Goal: Task Accomplishment & Management: Manage account settings

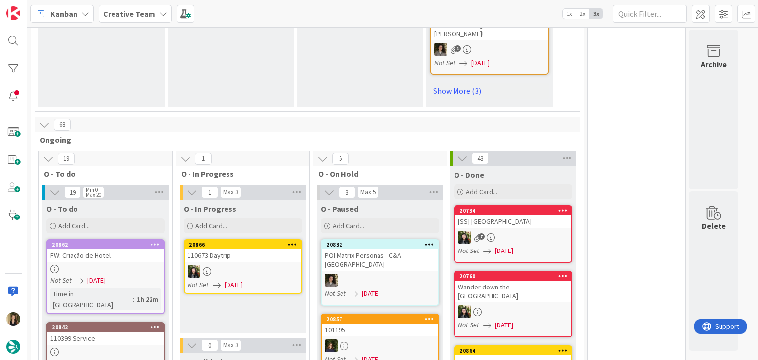
scroll to position [987, 0]
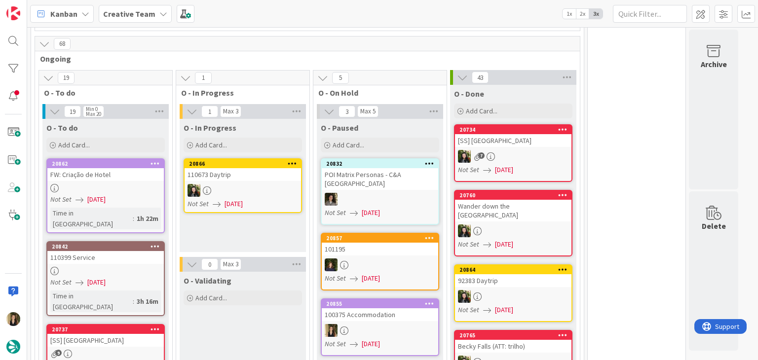
drag, startPoint x: 260, startPoint y: 292, endPoint x: 267, endPoint y: 285, distance: 9.4
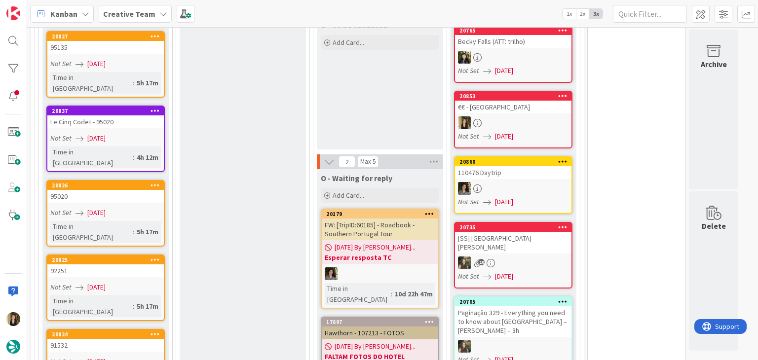
scroll to position [1278, 0]
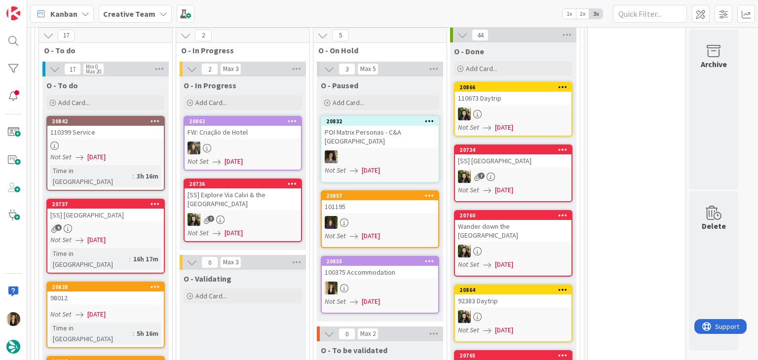
scroll to position [1032, 0]
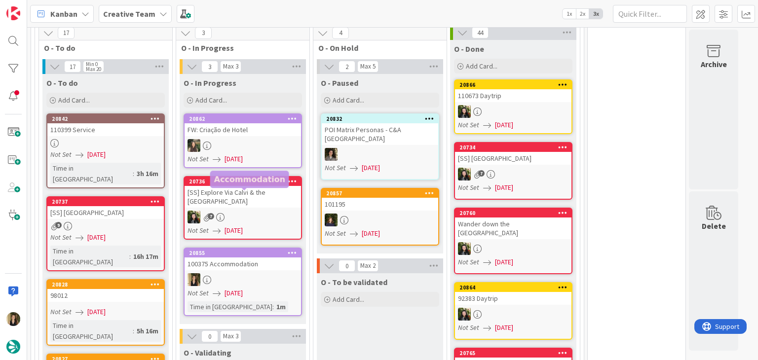
click at [266, 258] on div "100375 Accommodation" at bounding box center [242, 264] width 116 height 13
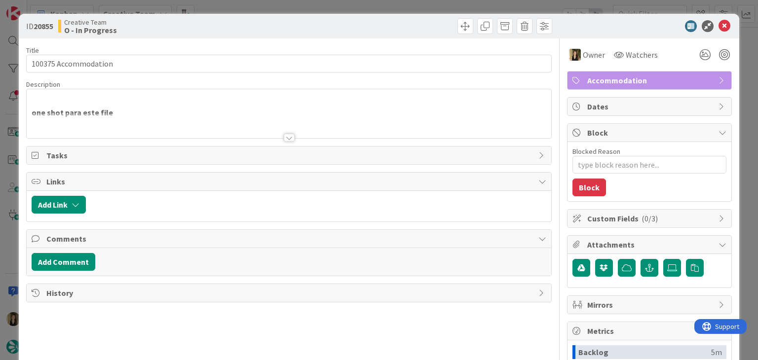
click at [177, 110] on p "one shot para este file" at bounding box center [289, 112] width 514 height 11
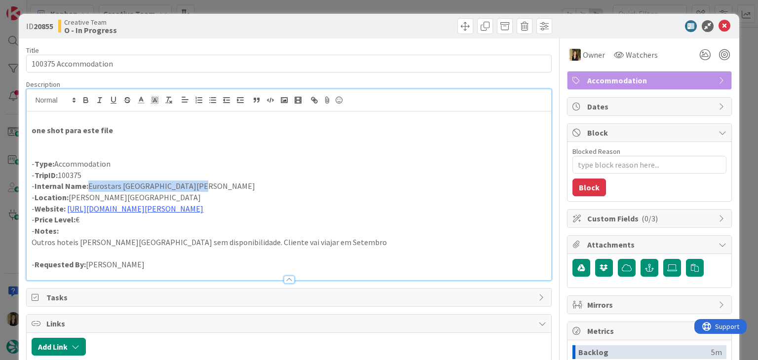
drag, startPoint x: 200, startPoint y: 186, endPoint x: 87, endPoint y: 185, distance: 113.5
click at [87, 185] on p "- Internal Name: Eurostars Gran Hotel Santiago" at bounding box center [289, 186] width 514 height 11
copy p "Eurostars Gran Hotel Santiago"
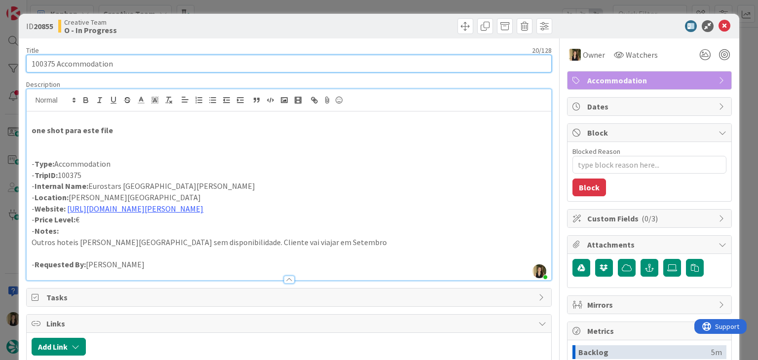
click at [30, 64] on input "100375 Accommodation" at bounding box center [288, 64] width 525 height 18
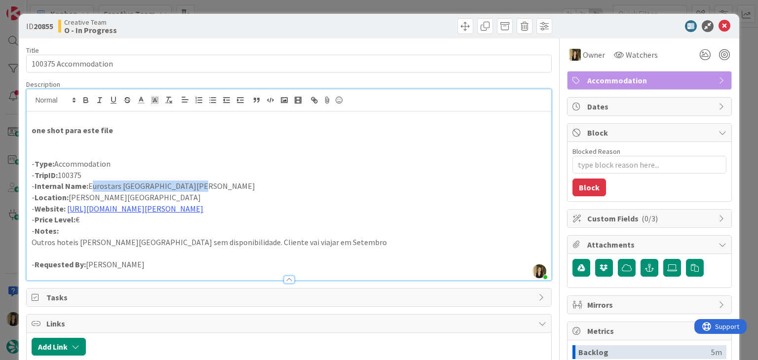
drag, startPoint x: 165, startPoint y: 185, endPoint x: 91, endPoint y: 186, distance: 74.0
click at [91, 186] on p "- Internal Name: Eurostars Gran Hotel Santiago" at bounding box center [289, 186] width 514 height 11
copy p "Eurostars Gran Hotel Santiago"
click at [272, 20] on div "Creative Team O - In Progress" at bounding box center [172, 26] width 228 height 16
drag, startPoint x: 197, startPoint y: 187, endPoint x: 103, endPoint y: 179, distance: 94.6
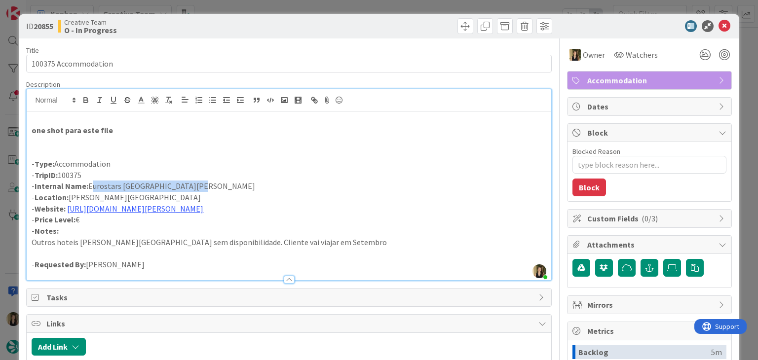
click at [91, 185] on p "- Internal Name: Eurostars Gran Hotel Santiago" at bounding box center [289, 186] width 514 height 11
copy p "Eurostars Gran Hotel Santiago"
click at [398, 28] on div at bounding box center [422, 26] width 260 height 16
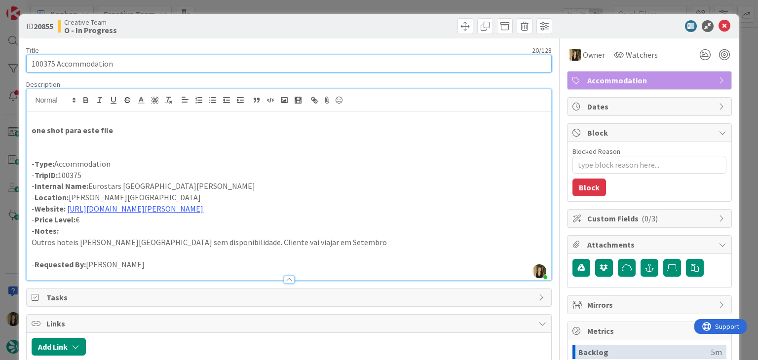
drag, startPoint x: 139, startPoint y: 69, endPoint x: 25, endPoint y: 67, distance: 113.5
click at [25, 67] on div "ID 20855 Creative Team O - In Progress Title 20 / 128 100375 Accommodation Desc…" at bounding box center [379, 265] width 720 height 502
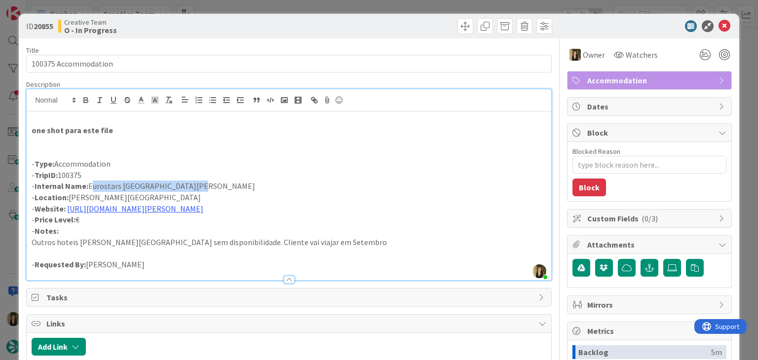
drag, startPoint x: 209, startPoint y: 189, endPoint x: 89, endPoint y: 187, distance: 119.4
click at [89, 188] on p "- Internal Name: Eurostars Gran Hotel Santiago" at bounding box center [289, 186] width 514 height 11
copy p "Eurostars Gran Hotel Santiago"
click at [257, 17] on div "ID 20855 Creative Team O - In Progress" at bounding box center [379, 26] width 720 height 25
click at [258, 6] on div "ID 20855 Creative Team O - In Progress Title 20 / 128 100375 Accommodation Desc…" at bounding box center [379, 180] width 758 height 360
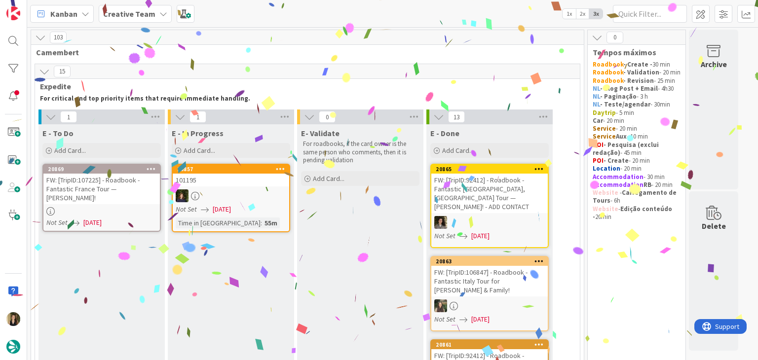
drag, startPoint x: 231, startPoint y: 287, endPoint x: 215, endPoint y: 263, distance: 29.0
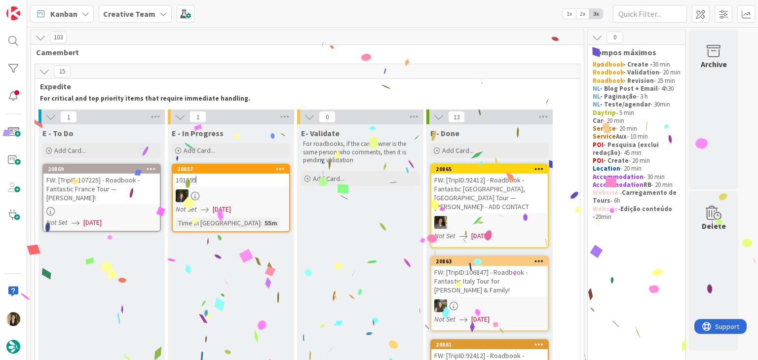
click at [122, 207] on div at bounding box center [101, 211] width 116 height 8
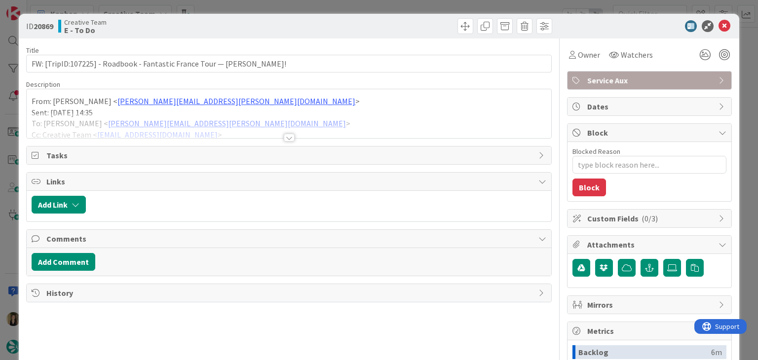
click at [285, 136] on div at bounding box center [289, 138] width 11 height 8
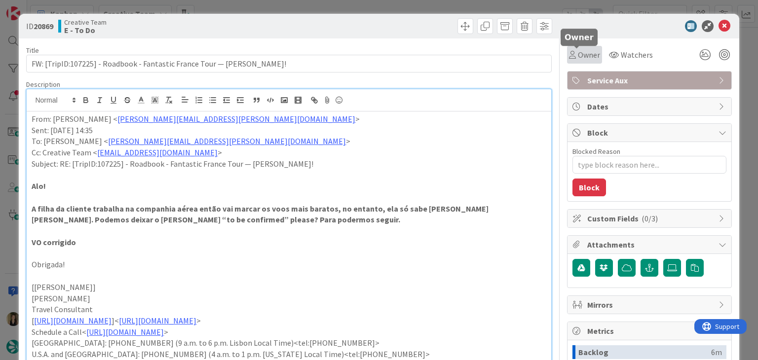
click at [569, 56] on icon at bounding box center [572, 55] width 7 height 8
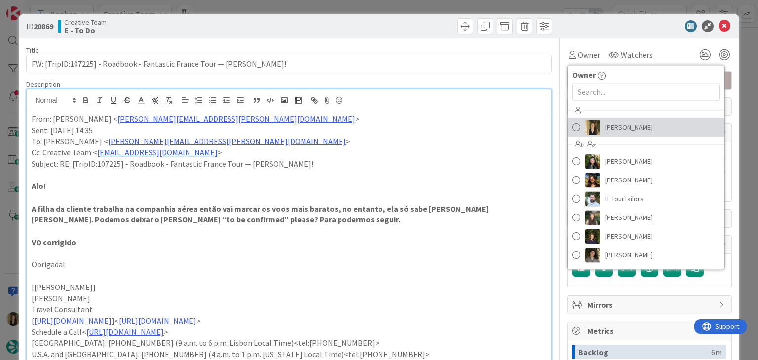
drag, startPoint x: 608, startPoint y: 124, endPoint x: 473, endPoint y: 71, distance: 145.5
click at [608, 124] on span "[PERSON_NAME]" at bounding box center [629, 127] width 48 height 15
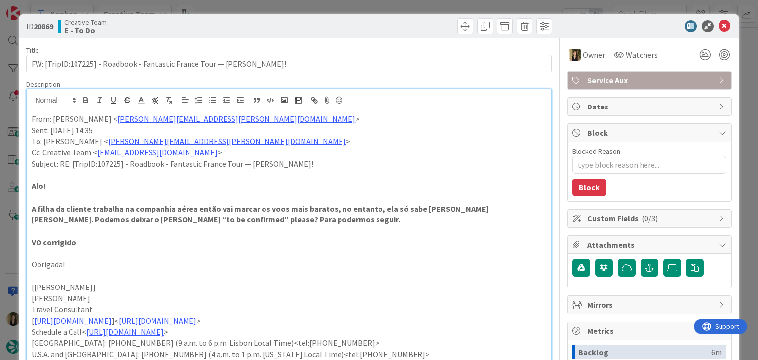
type textarea "x"
drag, startPoint x: 376, startPoint y: 24, endPoint x: 373, endPoint y: 10, distance: 14.2
click at [373, 21] on div at bounding box center [422, 26] width 260 height 16
click at [372, 8] on div "ID 20869 Creative Team E - To Do Title 73 / 128 FW: [TripID:107225] - Roadbook …" at bounding box center [379, 180] width 758 height 360
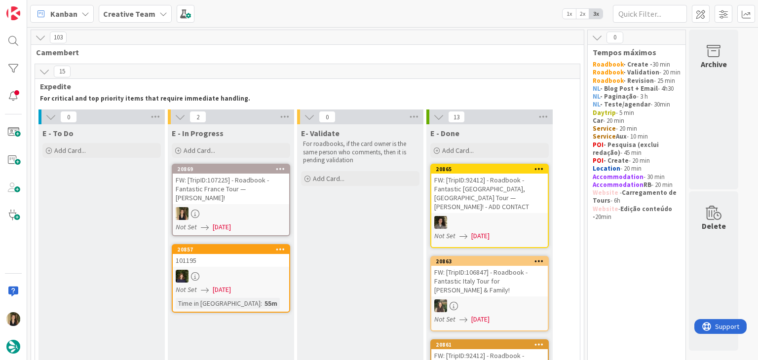
click at [248, 185] on div "FW: [TripID:107225] - Roadbook - Fantastic France Tour — [PERSON_NAME]!" at bounding box center [231, 189] width 116 height 31
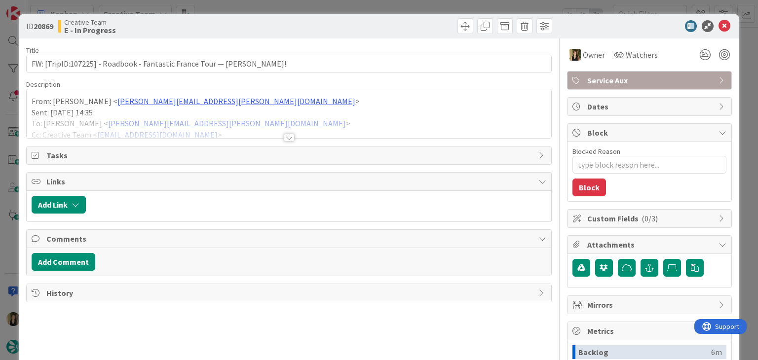
click at [291, 133] on div at bounding box center [289, 125] width 524 height 25
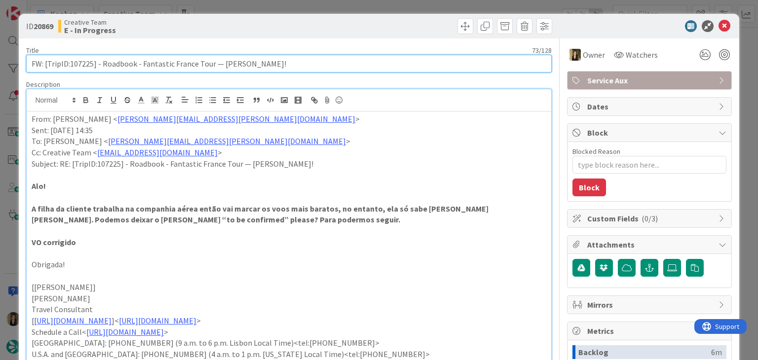
click at [83, 63] on input "FW: [TripID:107225] - Roadbook - Fantastic France Tour — [PERSON_NAME]!" at bounding box center [288, 64] width 525 height 18
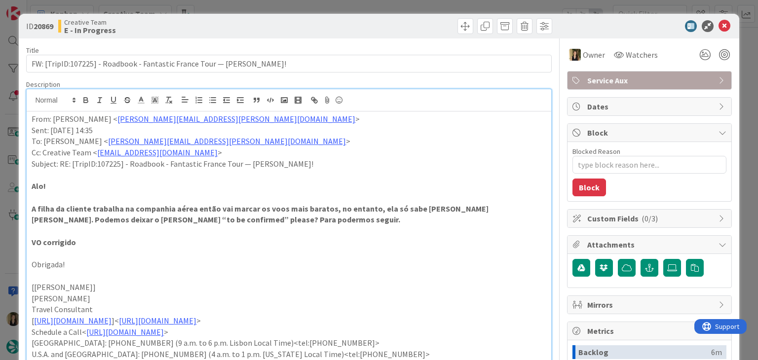
click at [311, 27] on div at bounding box center [422, 26] width 260 height 16
click at [310, 5] on div "ID 20869 Creative Team E - In Progress Title 73 / 128 FW: [TripID:107225] - Roa…" at bounding box center [379, 180] width 758 height 360
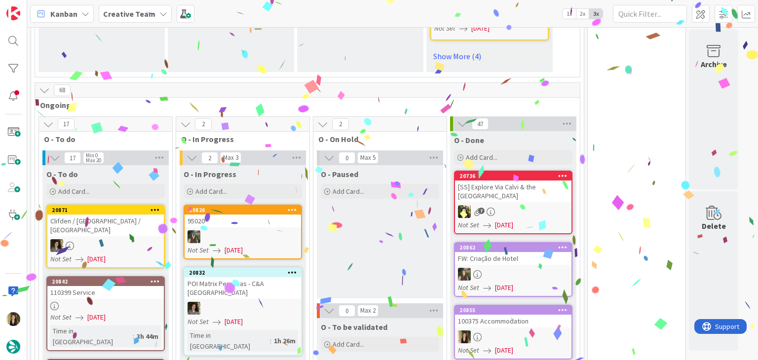
click at [374, 201] on div "O - Paused Add Card..." at bounding box center [380, 231] width 126 height 133
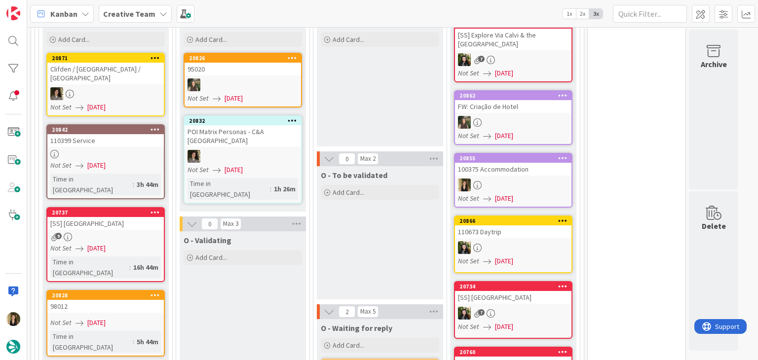
scroll to position [1036, 0]
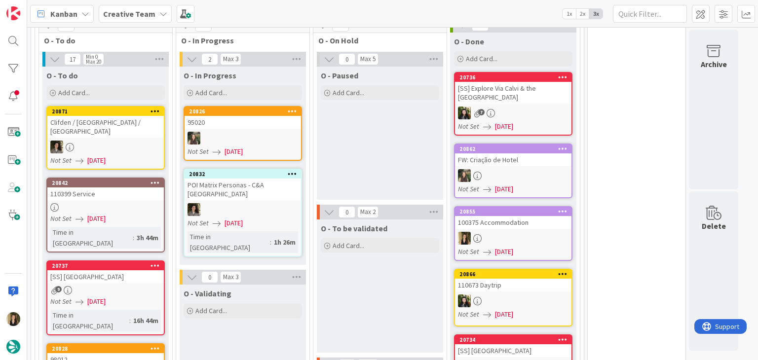
click at [375, 90] on div "O - Paused Add Card..." at bounding box center [380, 133] width 126 height 133
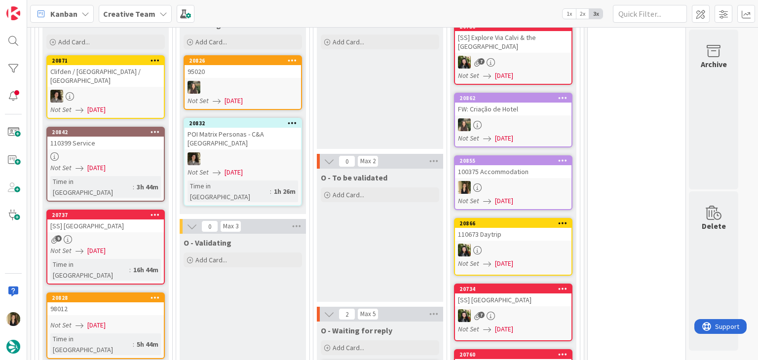
scroll to position [1085, 0]
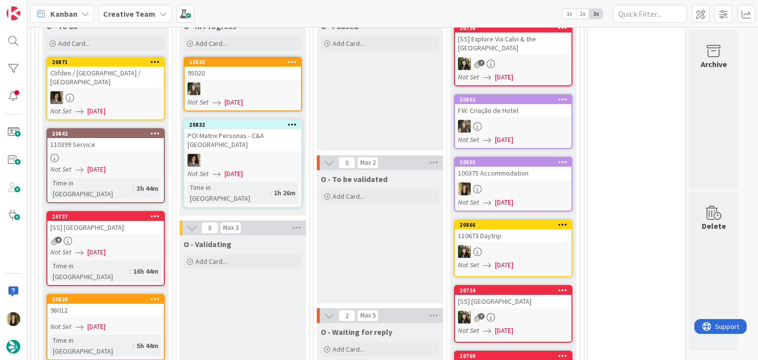
click at [133, 322] on div "Not Set [DATE]" at bounding box center [106, 327] width 113 height 10
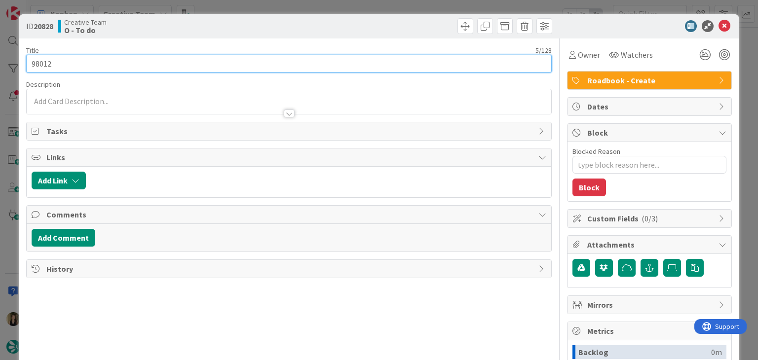
click at [41, 71] on input "98012" at bounding box center [288, 64] width 525 height 18
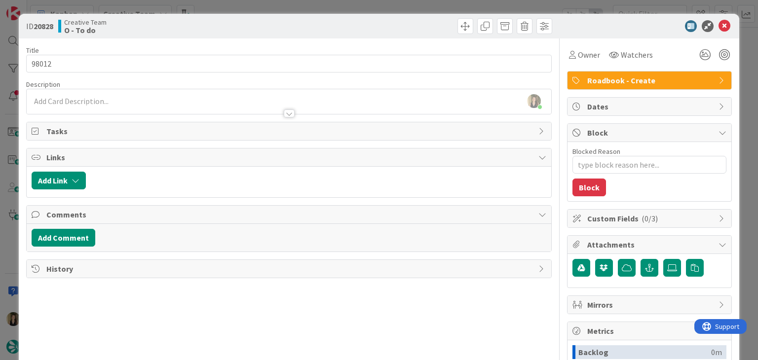
click at [229, 28] on div "Creative Team O - To do" at bounding box center [172, 26] width 228 height 16
click at [231, 8] on div "ID 20828 Creative Team O - To do Title 5 / 128 98012 Description Sofia Palma ju…" at bounding box center [379, 180] width 758 height 360
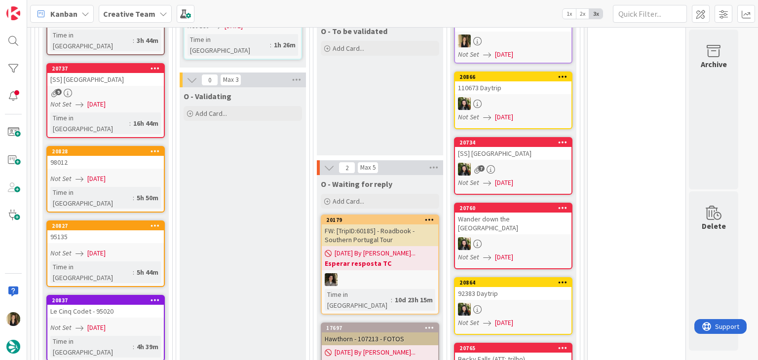
click at [144, 248] on div "Not Set [DATE]" at bounding box center [106, 253] width 113 height 10
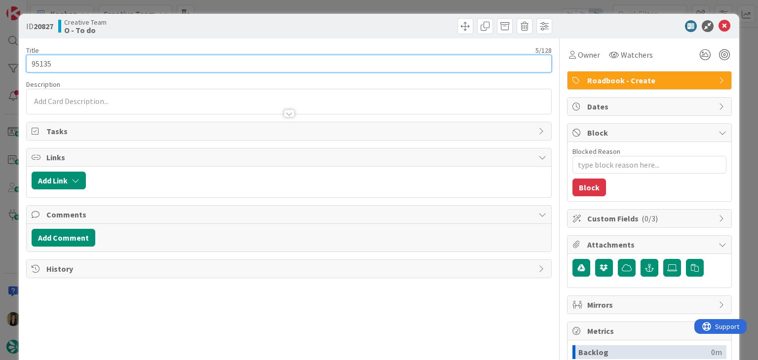
click at [42, 62] on input "95135" at bounding box center [288, 64] width 525 height 18
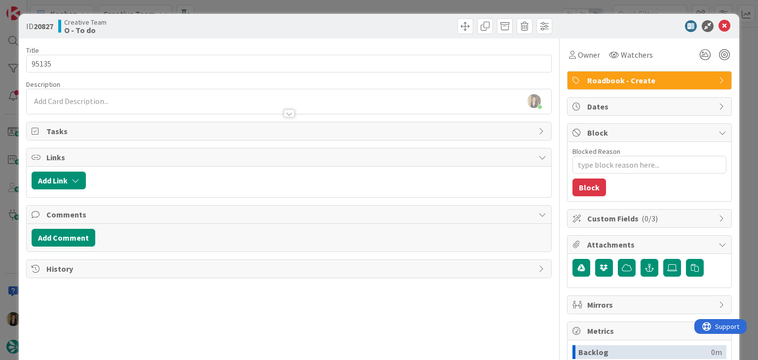
click at [233, 28] on div "Creative Team O - To do" at bounding box center [172, 26] width 228 height 16
click at [233, 8] on div "ID 20827 Creative Team O - To do Title 5 / 128 95135 Description Sofia Palma ju…" at bounding box center [379, 180] width 758 height 360
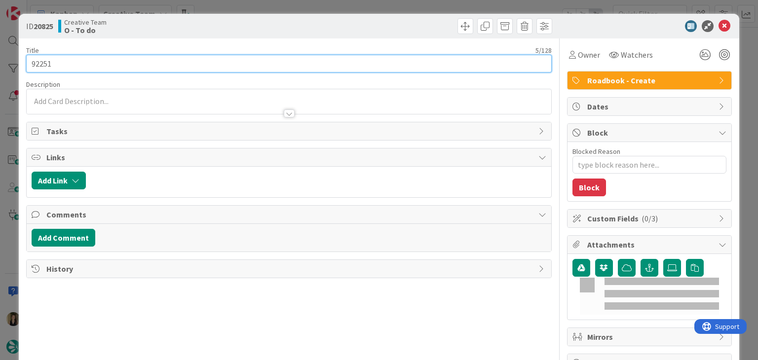
click at [43, 61] on input "92251" at bounding box center [288, 64] width 525 height 18
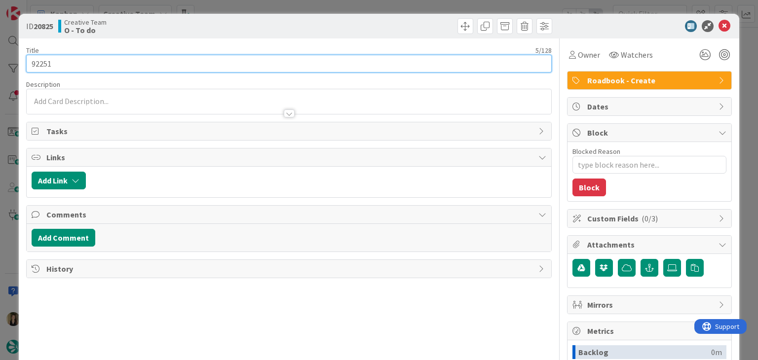
click at [43, 61] on input "92251" at bounding box center [288, 64] width 525 height 18
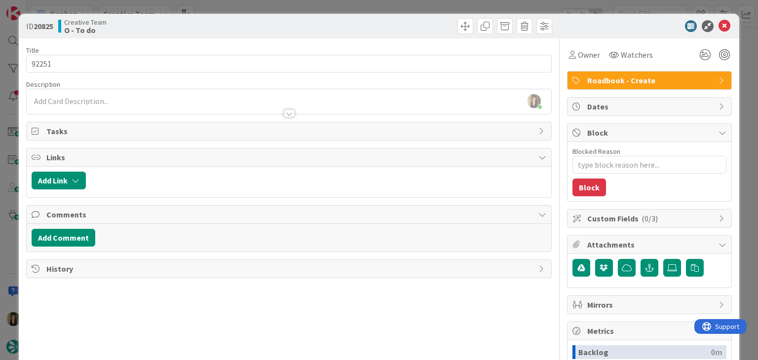
click at [251, 4] on div "ID 20825 Creative Team O - To do Title 5 / 128 92251 Description Sofia Palma ju…" at bounding box center [379, 180] width 758 height 360
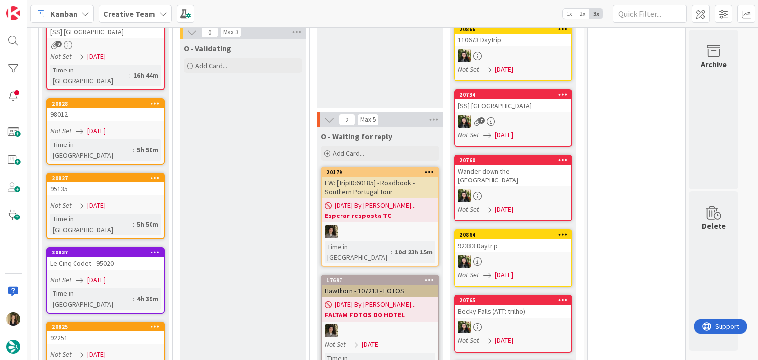
scroll to position [1332, 0]
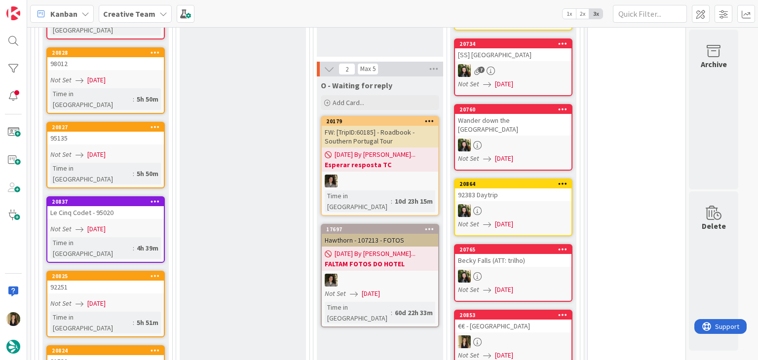
click at [103, 355] on div "91532" at bounding box center [105, 361] width 116 height 13
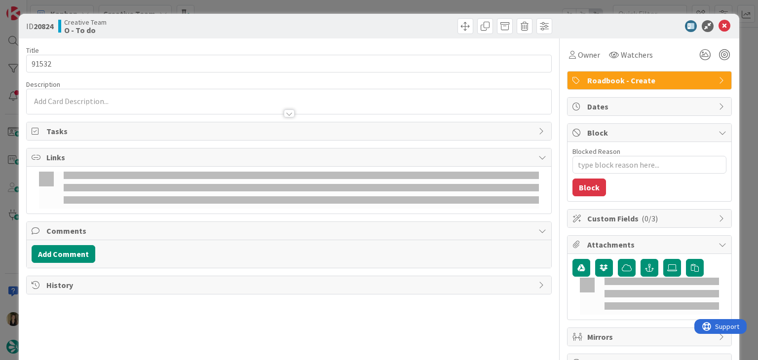
type textarea "x"
type input "91532"
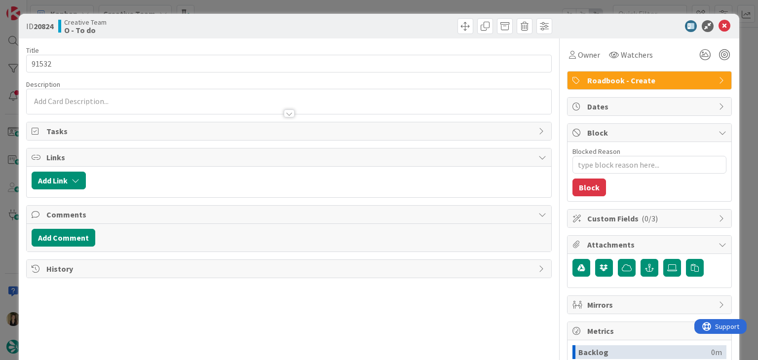
type textarea "x"
type input "91532"
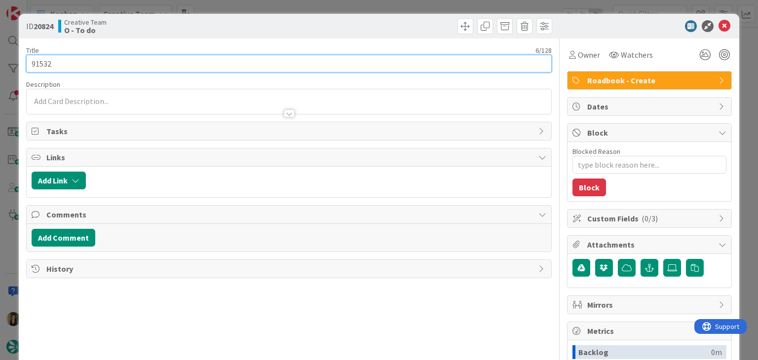
click at [36, 64] on input "91532" at bounding box center [288, 64] width 525 height 18
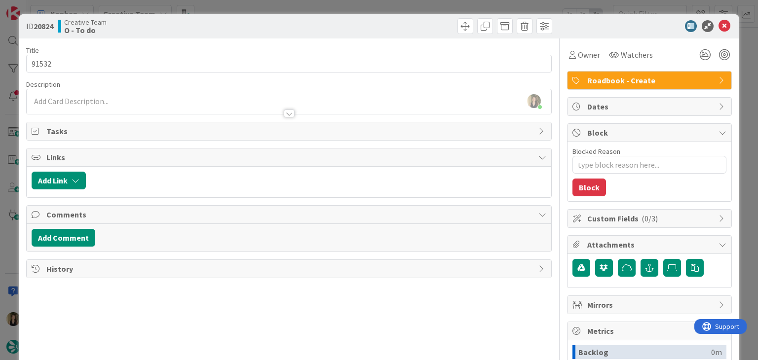
click at [217, 5] on div "ID 20824 Creative Team O - To do Title 6 / 128 91532 Description Sofia Palma ju…" at bounding box center [379, 180] width 758 height 360
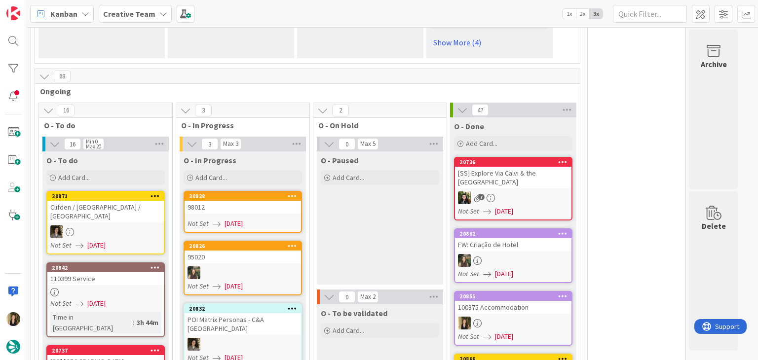
scroll to position [950, 0]
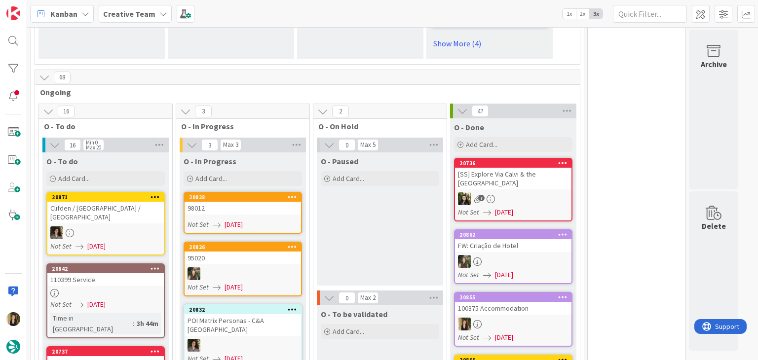
click at [270, 220] on div "Not Set [DATE]" at bounding box center [243, 225] width 113 height 10
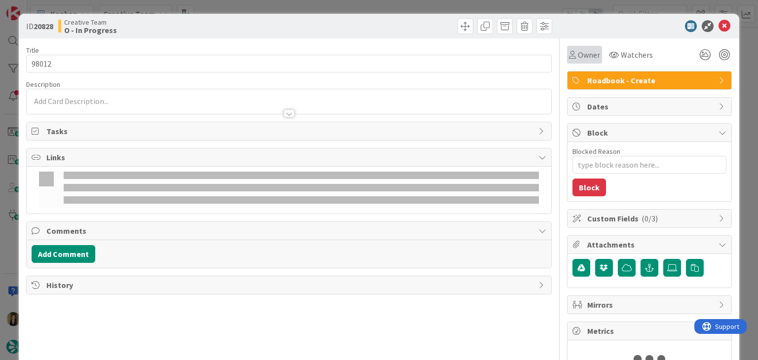
click at [585, 63] on div "Owner Watchers Roadbook - Create Dates Block Blocked Reason 0 / 256 Block Custo…" at bounding box center [649, 208] width 165 height 340
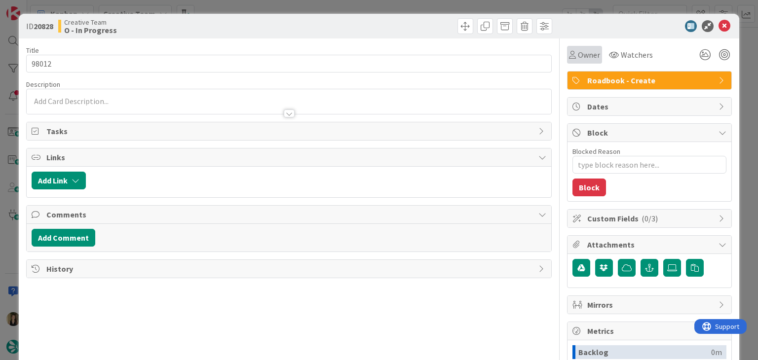
click at [584, 63] on div "Owner" at bounding box center [584, 55] width 35 height 18
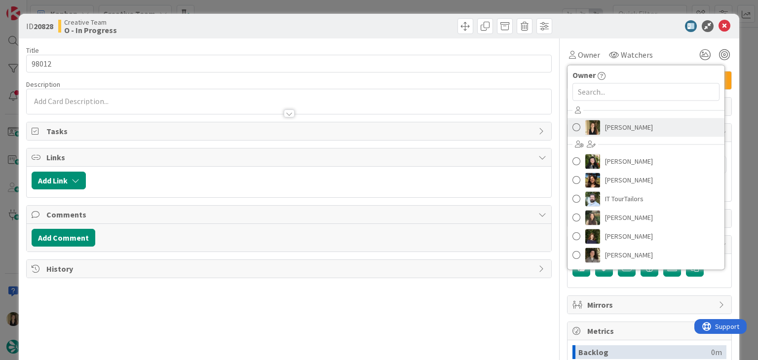
drag, startPoint x: 620, startPoint y: 124, endPoint x: 572, endPoint y: 101, distance: 52.7
click at [619, 124] on span "[PERSON_NAME]" at bounding box center [629, 127] width 48 height 15
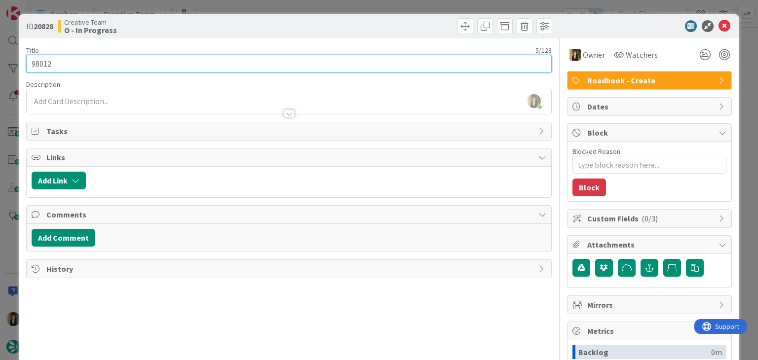
click at [41, 64] on input "98012" at bounding box center [288, 64] width 525 height 18
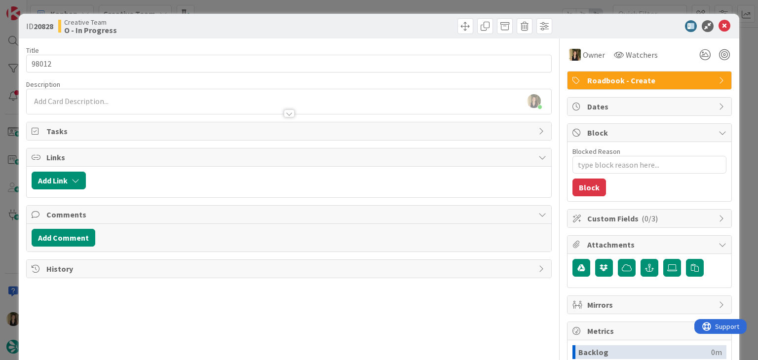
click at [314, 0] on div "ID 20828 Creative Team O - In Progress Title 5 / 128 98012 Description Sofia Pa…" at bounding box center [379, 180] width 758 height 360
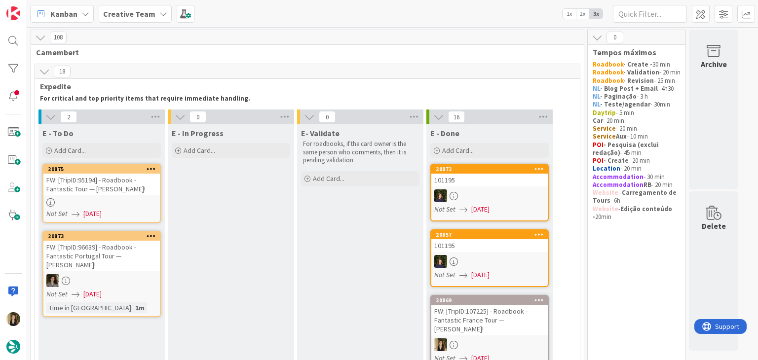
click at [138, 198] on div at bounding box center [101, 202] width 116 height 8
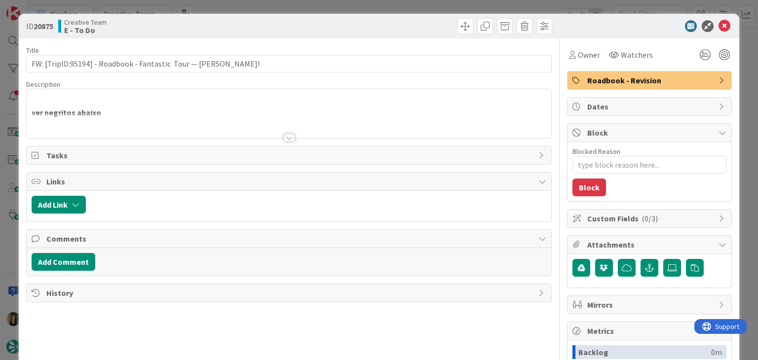
click at [284, 138] on div at bounding box center [289, 138] width 11 height 8
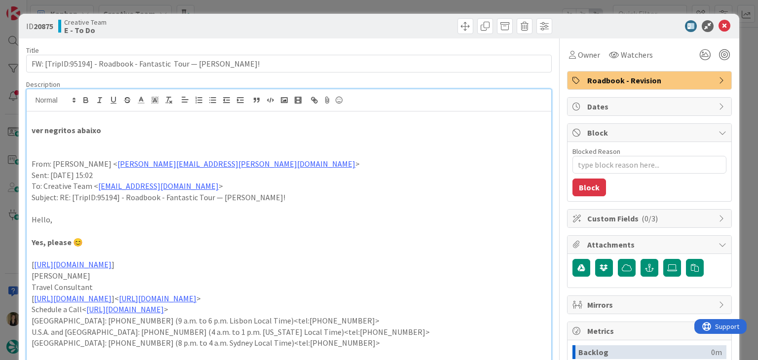
click at [338, 10] on div "ID 20875 Creative Team E - To Do Title 64 / 128 FW: [TripID:95194] - Roadbook -…" at bounding box center [379, 180] width 758 height 360
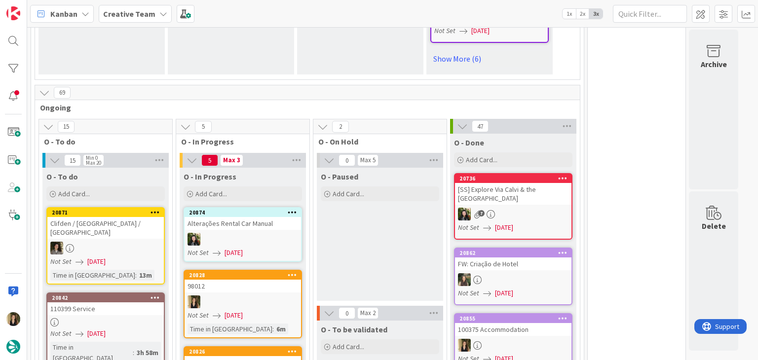
scroll to position [987, 0]
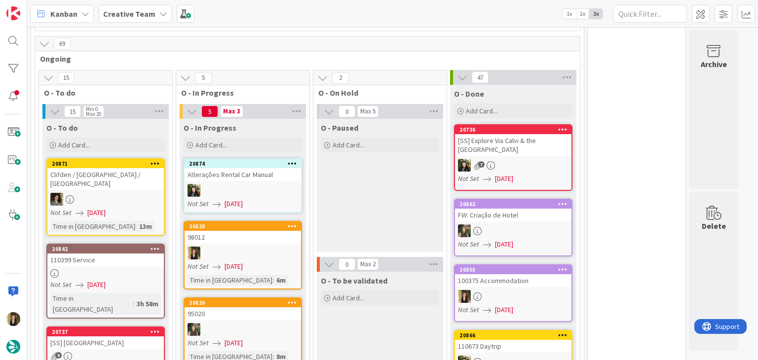
click at [344, 148] on div "O - Paused Add Card..." at bounding box center [380, 185] width 126 height 133
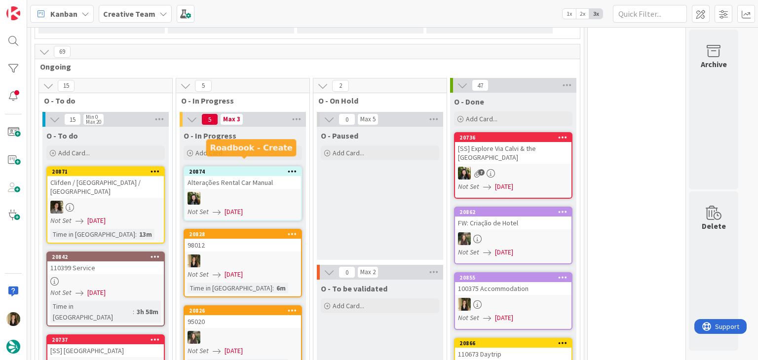
scroll to position [1036, 0]
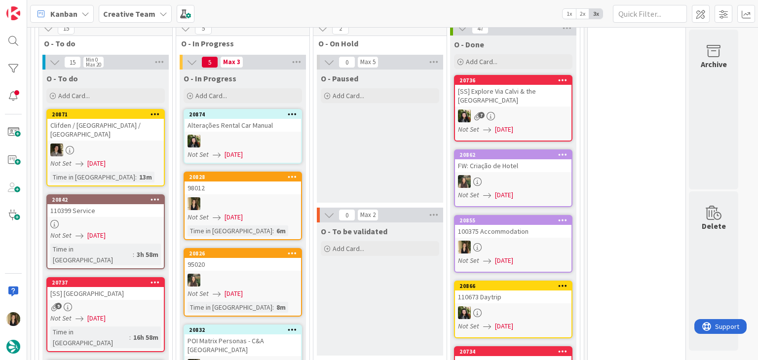
click at [260, 172] on link "20828 98012 Not Set 12/08/2025 Time in Column : 6m" at bounding box center [243, 206] width 118 height 69
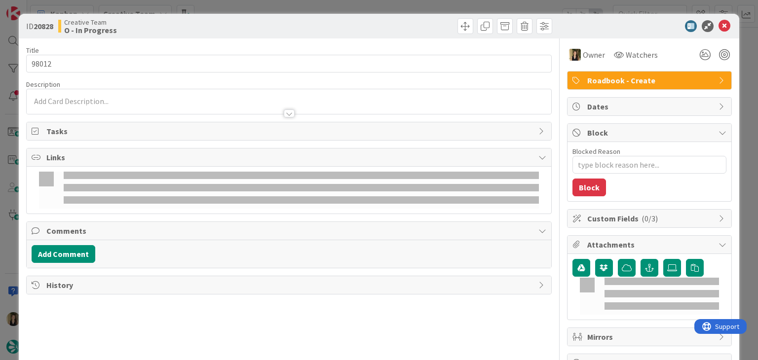
type textarea "x"
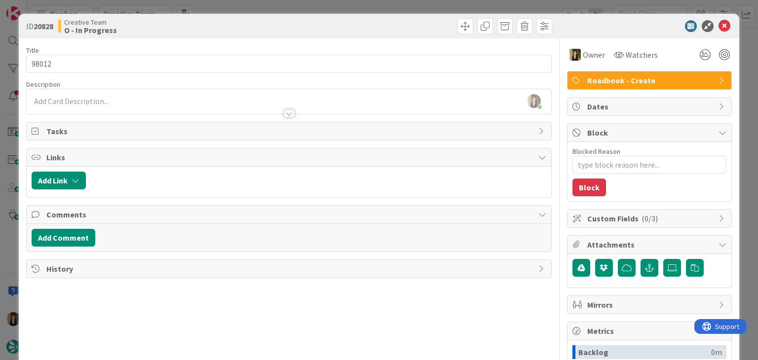
click at [111, 98] on div "Sofia Palma just joined" at bounding box center [289, 101] width 524 height 25
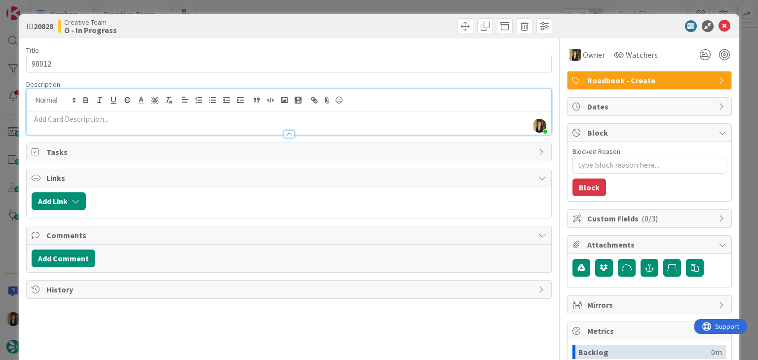
click at [111, 121] on p at bounding box center [289, 118] width 514 height 11
paste div
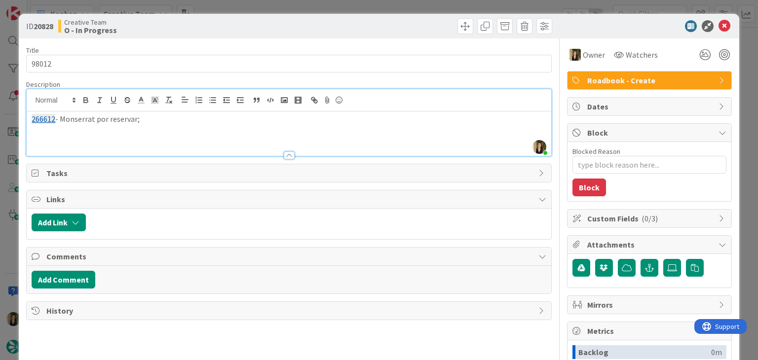
drag, startPoint x: 295, startPoint y: 26, endPoint x: 292, endPoint y: 12, distance: 14.1
click at [294, 24] on div at bounding box center [422, 26] width 260 height 16
click at [294, 4] on div "ID 20828 Creative Team O - In Progress Title 5 / 128 98012 Description Sofia Pa…" at bounding box center [379, 180] width 758 height 360
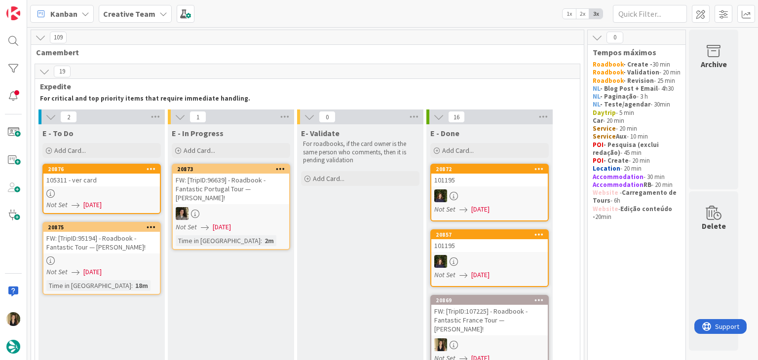
click at [111, 194] on div at bounding box center [101, 193] width 116 height 8
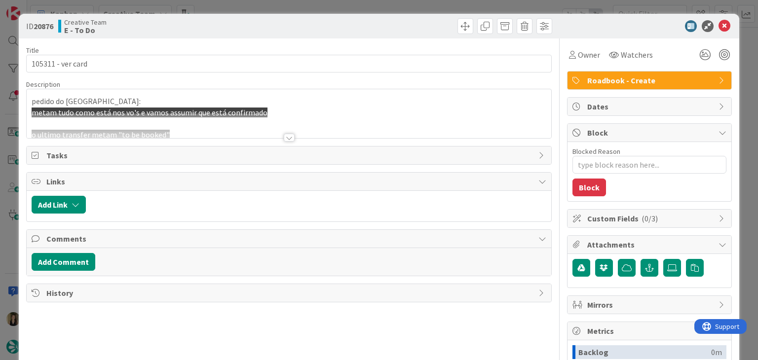
click at [284, 137] on div at bounding box center [289, 138] width 11 height 8
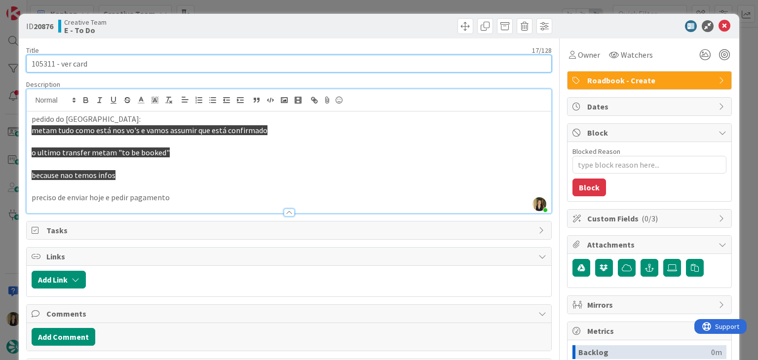
click at [37, 62] on input "105311 - ver card" at bounding box center [288, 64] width 525 height 18
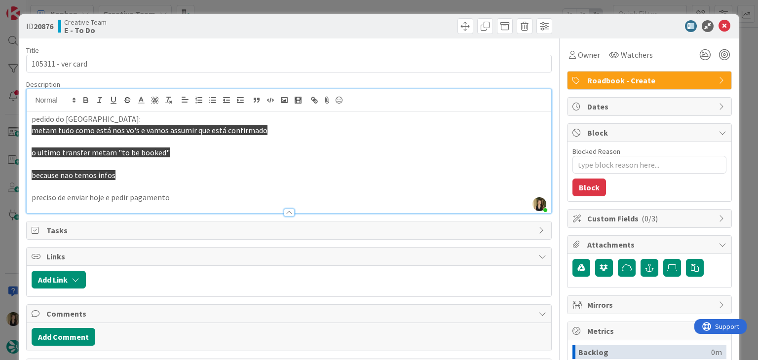
drag, startPoint x: 227, startPoint y: 4, endPoint x: 390, endPoint y: 37, distance: 166.2
click at [229, 4] on div "ID 20876 Creative Team E - To Do Title 17 / 128 105311 - ver card Description S…" at bounding box center [379, 180] width 758 height 360
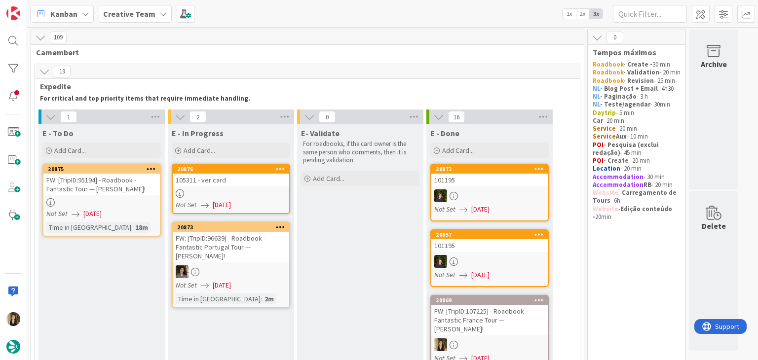
click at [253, 204] on div "Not Set [DATE]" at bounding box center [232, 205] width 113 height 10
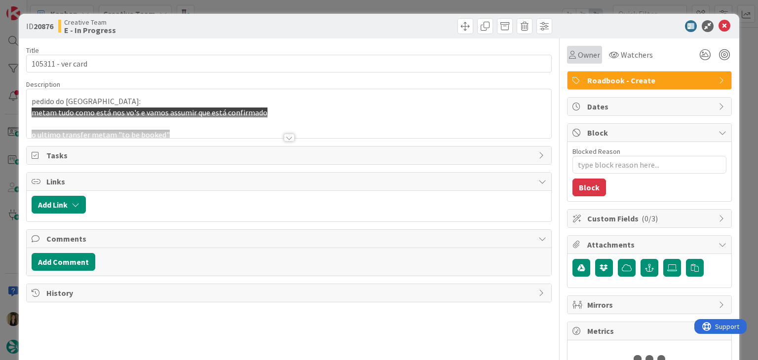
drag, startPoint x: 568, startPoint y: 64, endPoint x: 566, endPoint y: 56, distance: 7.7
click at [568, 63] on div "Owner Watchers Roadbook - Create Dates Block Blocked Reason 0 / 256 Block Custo…" at bounding box center [649, 208] width 165 height 340
click at [569, 56] on icon at bounding box center [572, 55] width 7 height 8
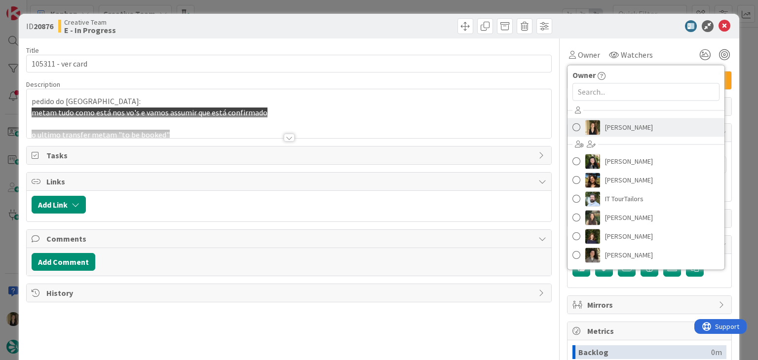
click at [624, 124] on span "[PERSON_NAME]" at bounding box center [629, 127] width 48 height 15
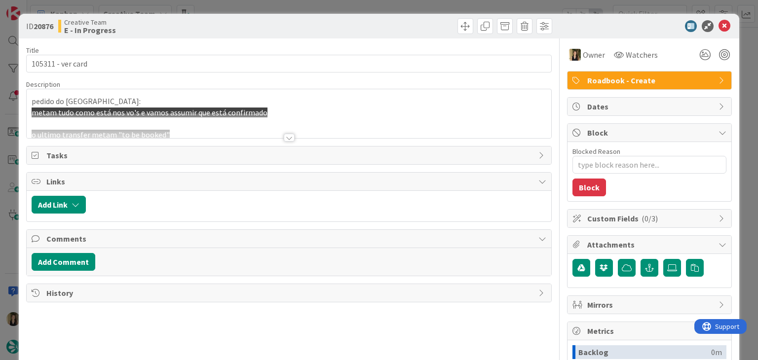
type textarea "x"
drag, startPoint x: 425, startPoint y: 0, endPoint x: 419, endPoint y: 12, distance: 13.2
click at [424, 0] on div "ID 20876 Creative Team E - In Progress Title 17 / 128 105311 - ver card Descrip…" at bounding box center [379, 180] width 758 height 360
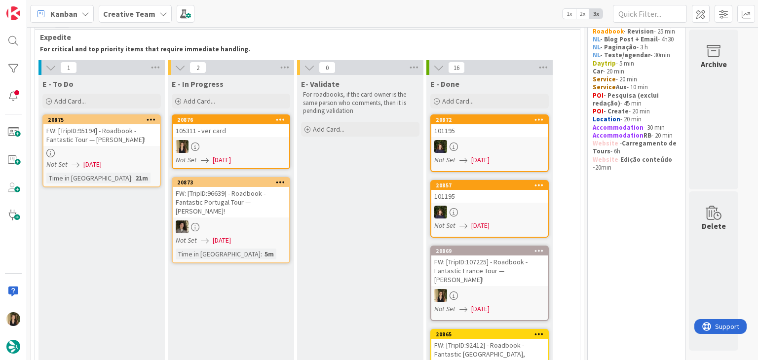
click at [253, 143] on div at bounding box center [231, 146] width 116 height 13
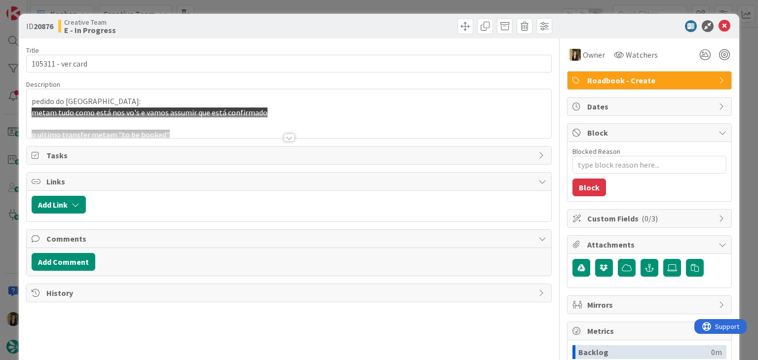
click at [284, 137] on div at bounding box center [289, 138] width 11 height 8
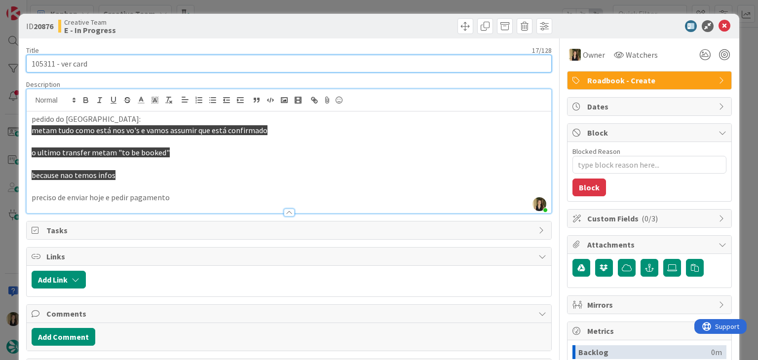
click at [41, 65] on input "105311 - ver card" at bounding box center [288, 64] width 525 height 18
click at [40, 65] on input "105311 - ver card" at bounding box center [288, 64] width 525 height 18
type textarea "x"
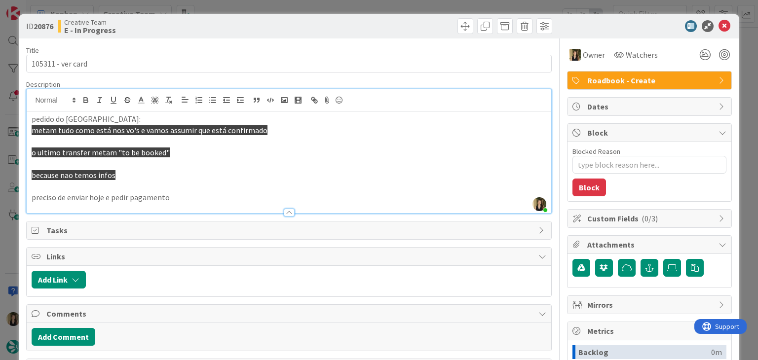
click at [171, 170] on p "because nao temos infos" at bounding box center [289, 175] width 514 height 11
click at [74, 330] on button "Add Comment" at bounding box center [64, 337] width 64 height 18
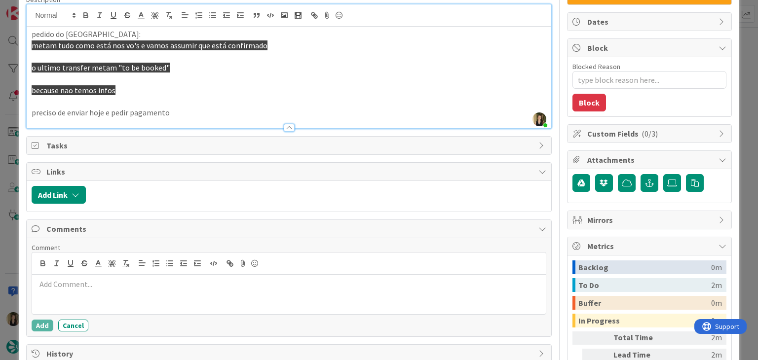
scroll to position [111, 0]
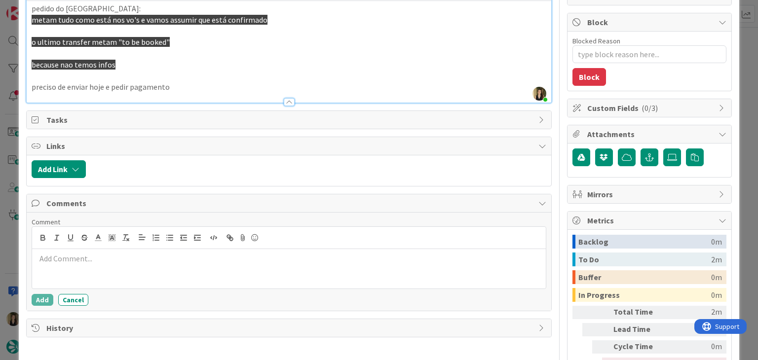
click at [128, 268] on div at bounding box center [288, 268] width 513 height 39
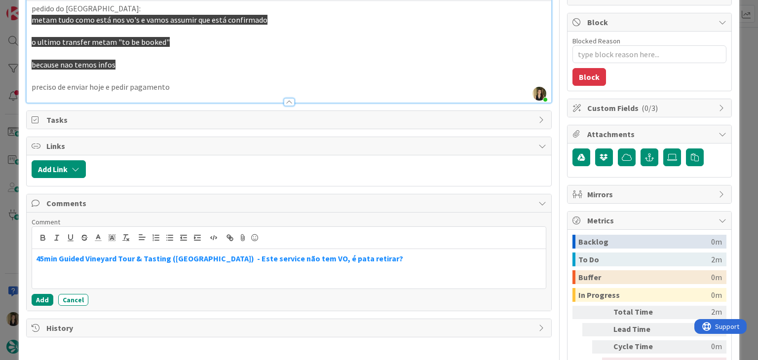
drag, startPoint x: 369, startPoint y: 258, endPoint x: 369, endPoint y: 252, distance: 6.9
click at [368, 258] on strong "45min Guided Vineyard Tour & Tasting ([GEOGRAPHIC_DATA]) - Este service não tem…" at bounding box center [219, 259] width 367 height 10
drag, startPoint x: 427, startPoint y: 256, endPoint x: 26, endPoint y: 253, distance: 400.6
click at [27, 254] on div "Comment 45min Guided Vineyard Tour & Tasting ([GEOGRAPHIC_DATA]) - Este service…" at bounding box center [289, 262] width 524 height 98
click at [123, 237] on icon "button" at bounding box center [125, 237] width 9 height 9
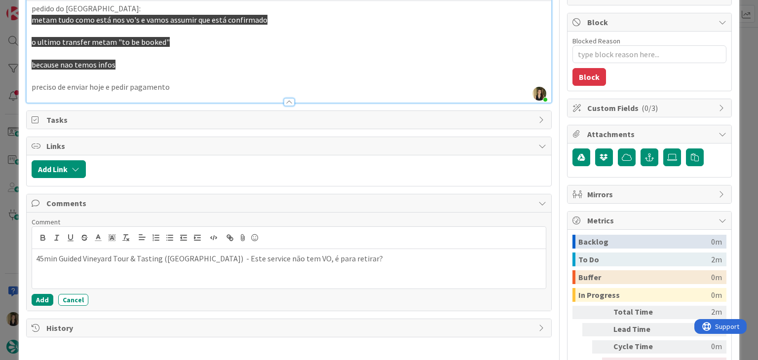
click at [404, 263] on div "45min Guided Vineyard Tour & Tasting ([GEOGRAPHIC_DATA]) - Este service não tem…" at bounding box center [288, 268] width 513 height 39
click at [48, 297] on button "Add" at bounding box center [43, 300] width 22 height 12
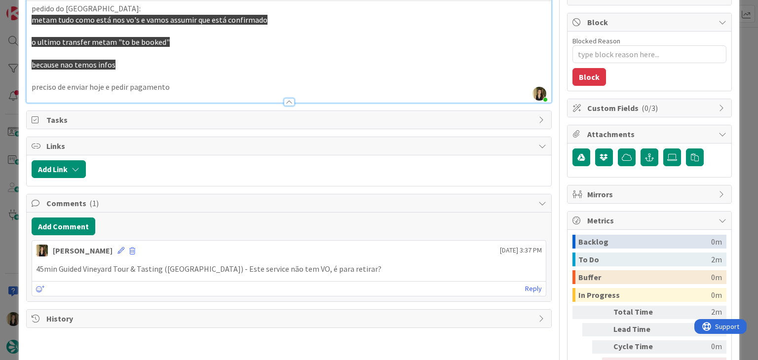
click at [78, 268] on p "45min Guided Vineyard Tour & Tasting ([GEOGRAPHIC_DATA]) - Este service não tem…" at bounding box center [288, 268] width 505 height 11
click at [102, 267] on p "45min Guided Vineyard Tour & Tasting ([GEOGRAPHIC_DATA]) - Este service não tem…" at bounding box center [288, 268] width 505 height 11
drag, startPoint x: 130, startPoint y: 267, endPoint x: 152, endPoint y: 268, distance: 22.2
click at [131, 268] on p "45min Guided Vineyard Tour & Tasting ([GEOGRAPHIC_DATA]) - Este service não tem…" at bounding box center [288, 268] width 505 height 11
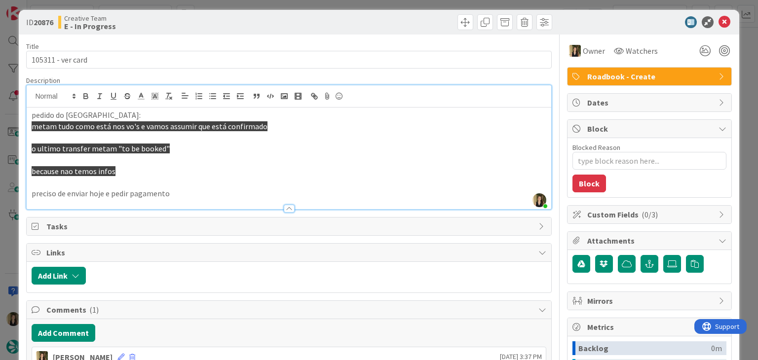
scroll to position [0, 0]
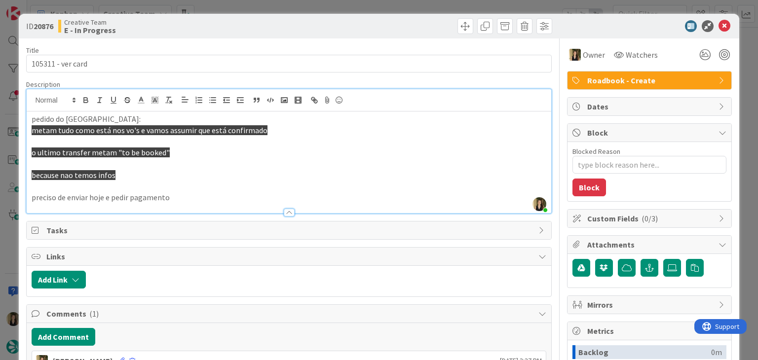
click at [288, 8] on div "ID 20876 Creative Team E - In Progress Title 17 / 128 105311 - ver card Descrip…" at bounding box center [379, 180] width 758 height 360
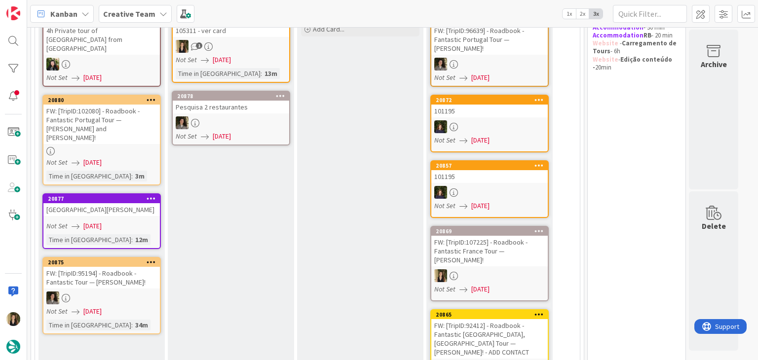
scroll to position [49, 0]
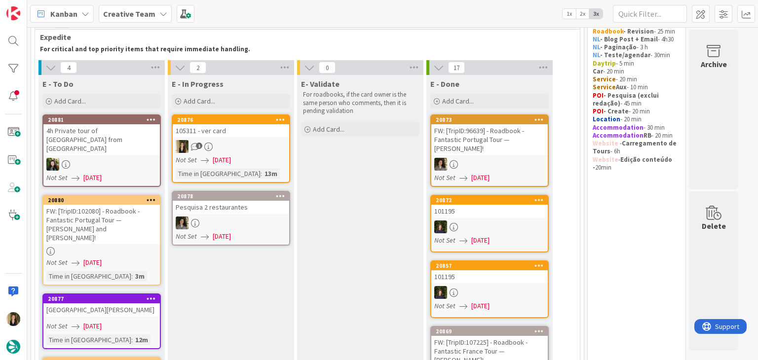
click at [263, 153] on link "20876 105311 - ver card 1 Not Set [DATE] Time in [GEOGRAPHIC_DATA] : 13m" at bounding box center [231, 148] width 118 height 69
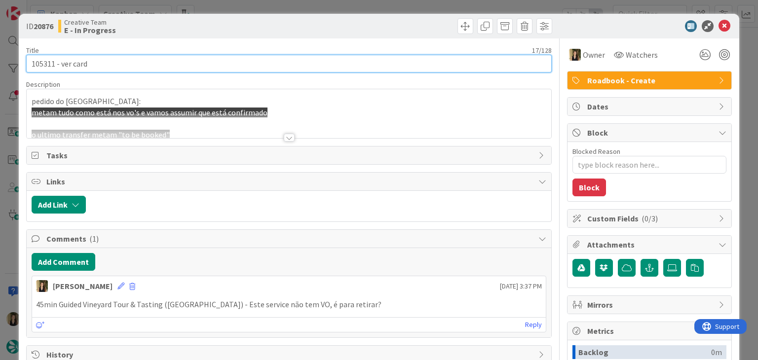
click at [43, 62] on input "105311 - ver card" at bounding box center [288, 64] width 525 height 18
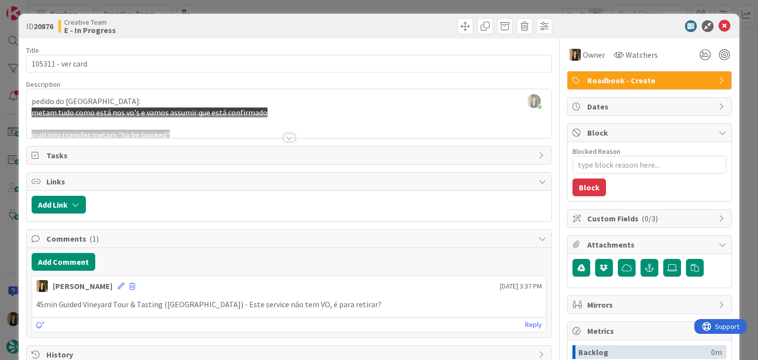
drag, startPoint x: 308, startPoint y: 303, endPoint x: 31, endPoint y: 301, distance: 276.8
click at [32, 302] on div "45min Guided Vineyard Tour & Tasting ([GEOGRAPHIC_DATA]) - Este service não tem…" at bounding box center [288, 304] width 513 height 19
copy p "45min Guided Vineyard Tour & Tasting ([GEOGRAPHIC_DATA]) - Este service não tem…"
click at [209, 15] on div "ID 20876 Creative Team E - In Progress" at bounding box center [379, 26] width 720 height 25
click at [212, 3] on div "ID 20876 Creative Team E - In Progress Title 17 / 128 105311 - ver card Descrip…" at bounding box center [379, 180] width 758 height 360
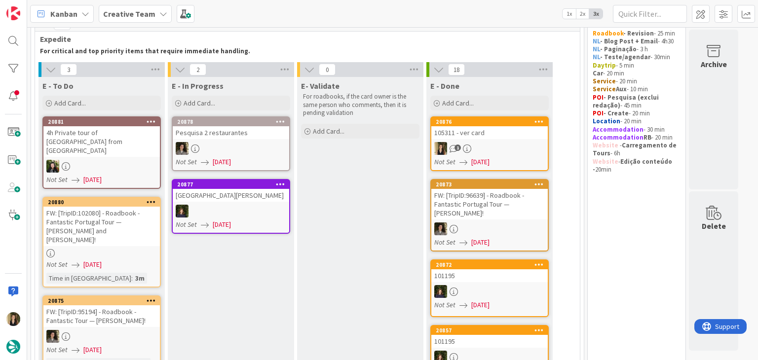
scroll to position [49, 0]
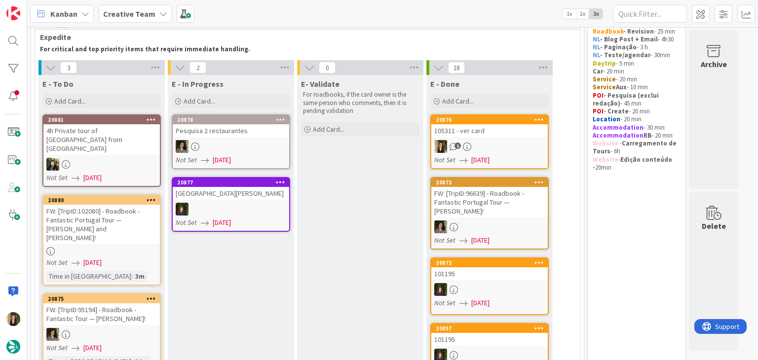
click at [130, 221] on div "FW: [TripID:102080] - Roadbook - Fantastic Portugal Tour — [PERSON_NAME] and [P…" at bounding box center [101, 224] width 116 height 39
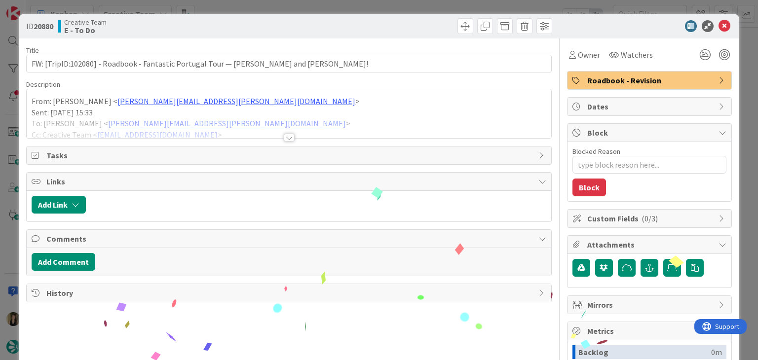
click at [286, 139] on div at bounding box center [289, 138] width 11 height 8
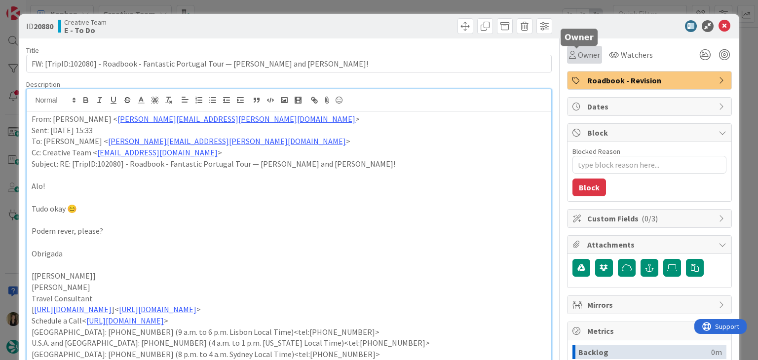
click at [584, 55] on span "Owner" at bounding box center [589, 55] width 22 height 12
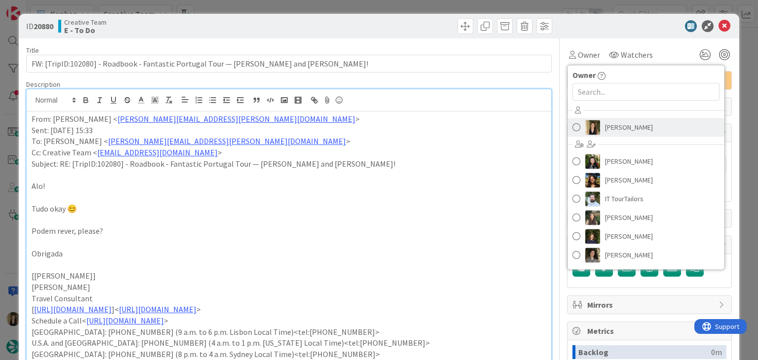
click at [619, 129] on span "[PERSON_NAME]" at bounding box center [629, 127] width 48 height 15
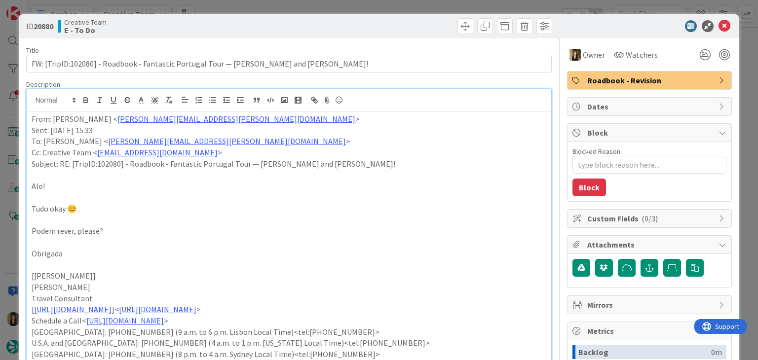
click at [418, 24] on div at bounding box center [422, 26] width 260 height 16
click at [416, 6] on div "ID 20880 Creative Team E - To Do Title 76 / 128 FW: [TripID:102080] - Roadbook …" at bounding box center [379, 180] width 758 height 360
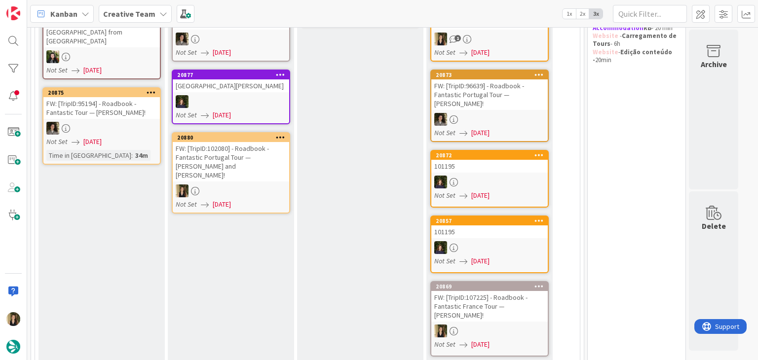
scroll to position [169, 0]
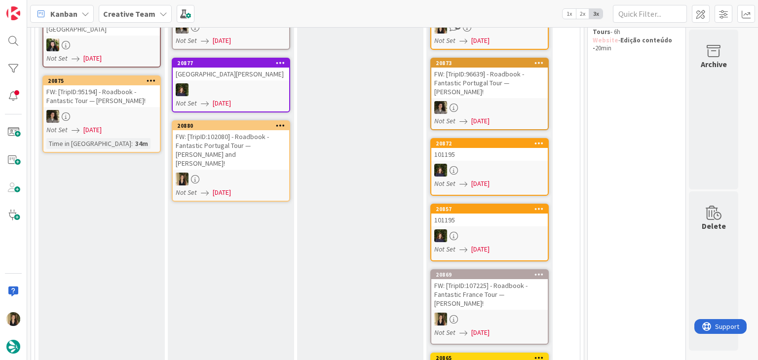
click at [260, 187] on div "Not Set [DATE]" at bounding box center [232, 192] width 113 height 10
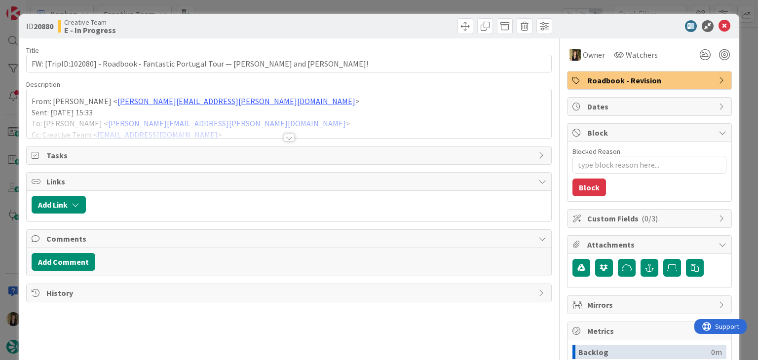
click at [290, 135] on div at bounding box center [289, 138] width 11 height 8
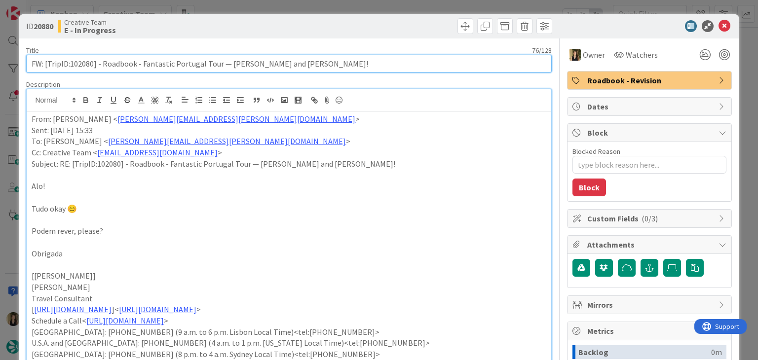
click at [80, 66] on input "FW: [TripID:102080] - Roadbook - Fantastic Portugal Tour — [PERSON_NAME] and [P…" at bounding box center [288, 64] width 525 height 18
click at [272, 64] on input "FW: [TripID:102080] - Roadbook - Fantastic Portugal Tour — [PERSON_NAME] and [P…" at bounding box center [288, 64] width 525 height 18
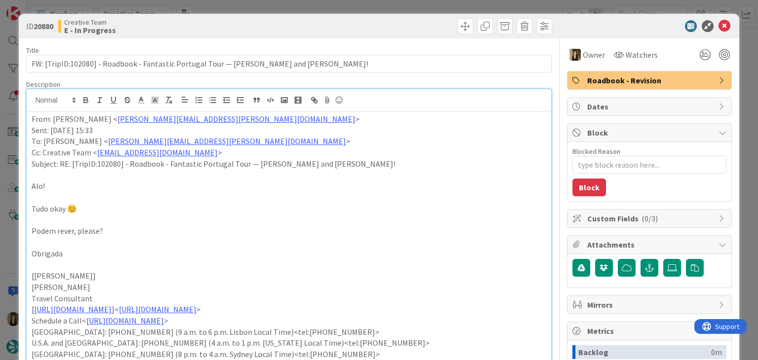
click at [244, 10] on div "ID 20880 Creative Team E - In Progress Title 76 / 128 FW: [TripID:102080] - Roa…" at bounding box center [379, 180] width 758 height 360
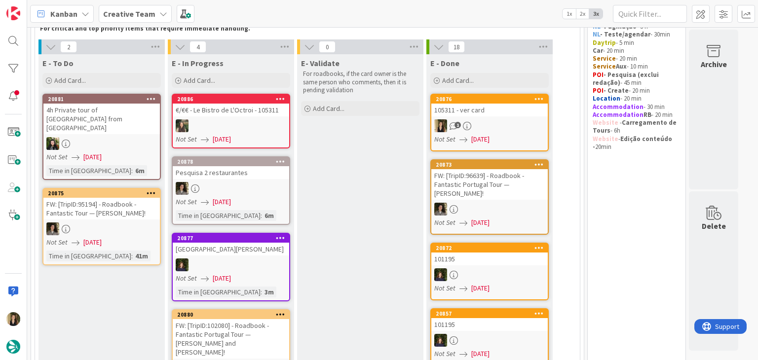
click at [222, 123] on div at bounding box center [231, 125] width 116 height 13
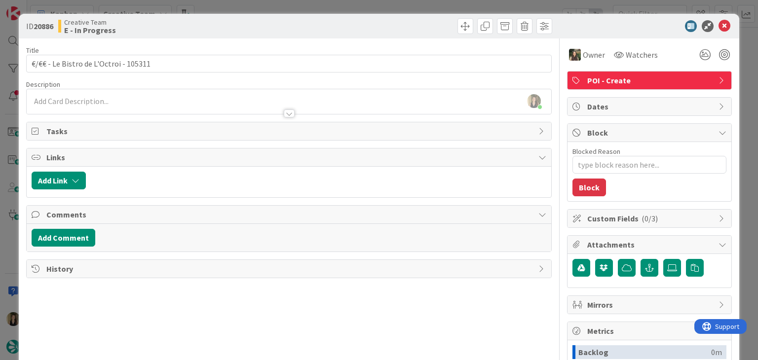
click at [218, 7] on div "ID 20886 Creative Team E - In Progress Title 37 / 128 €/€€ - Le Bistro de L'Oct…" at bounding box center [379, 180] width 758 height 360
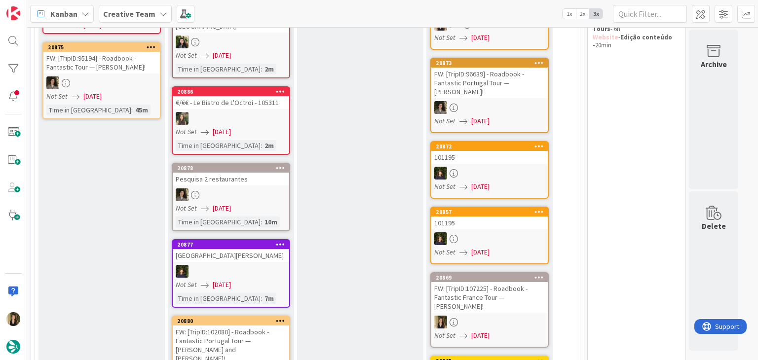
scroll to position [218, 0]
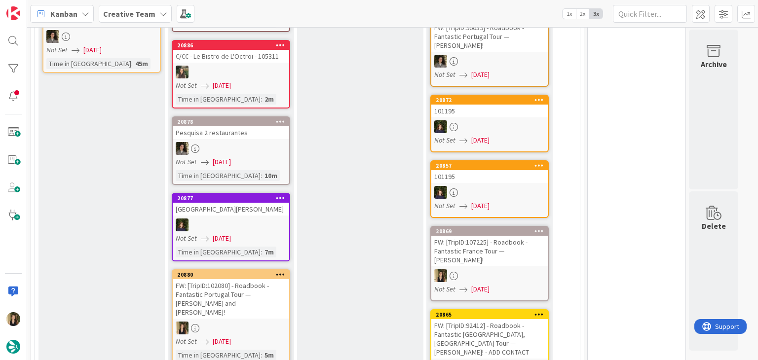
click at [268, 280] on div "FW: [TripID:102080] - Roadbook - Fantastic Portugal Tour — [PERSON_NAME] and [P…" at bounding box center [231, 298] width 116 height 39
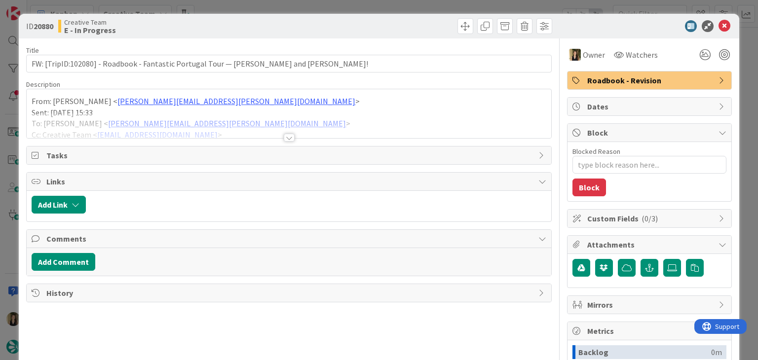
click at [290, 133] on div at bounding box center [289, 125] width 524 height 25
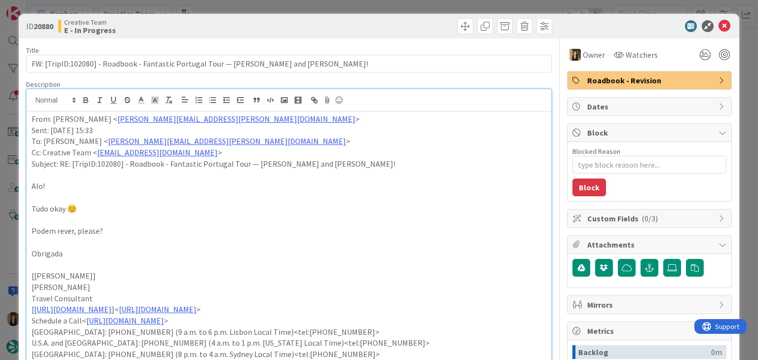
scroll to position [226, 0]
drag, startPoint x: 271, startPoint y: 18, endPoint x: 272, endPoint y: 7, distance: 10.9
click at [271, 16] on div "ID 20880 Creative Team E - In Progress" at bounding box center [379, 26] width 720 height 25
click at [272, 7] on div "ID 20880 Creative Team E - In Progress Title 76 / 128 FW: [TripID:102080] - Roa…" at bounding box center [379, 180] width 758 height 360
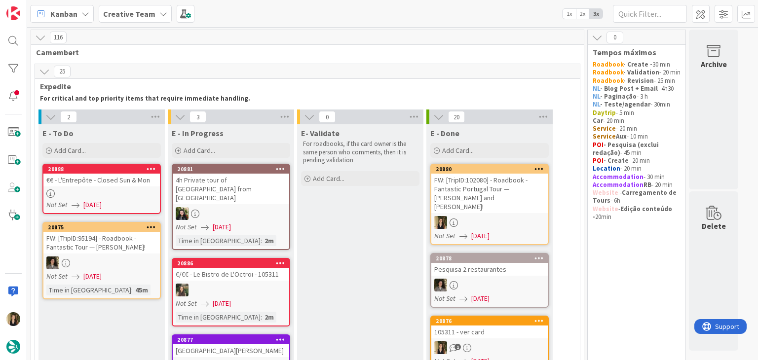
drag, startPoint x: 363, startPoint y: 241, endPoint x: 332, endPoint y: 243, distance: 31.6
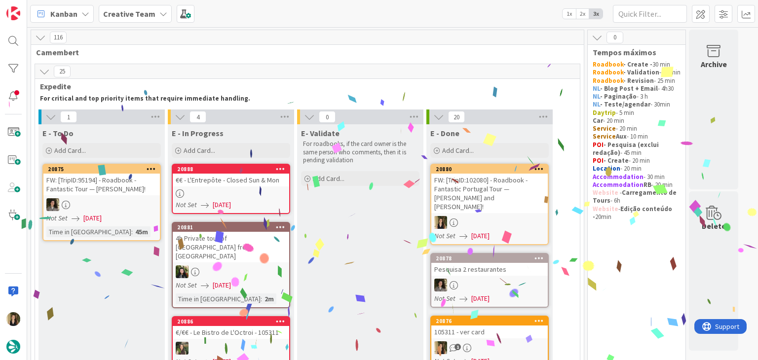
click at [258, 189] on div at bounding box center [231, 193] width 116 height 8
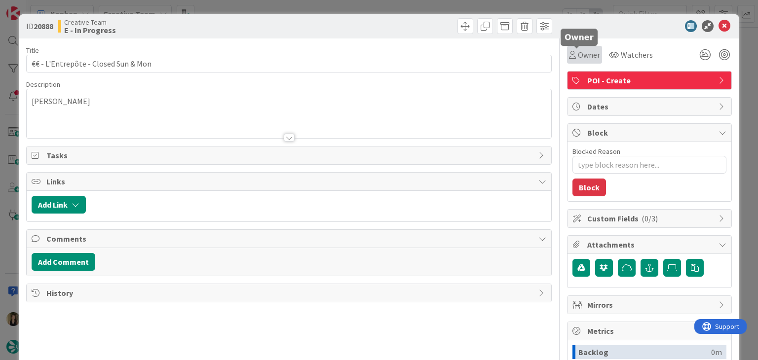
click at [578, 55] on span "Owner" at bounding box center [589, 55] width 22 height 12
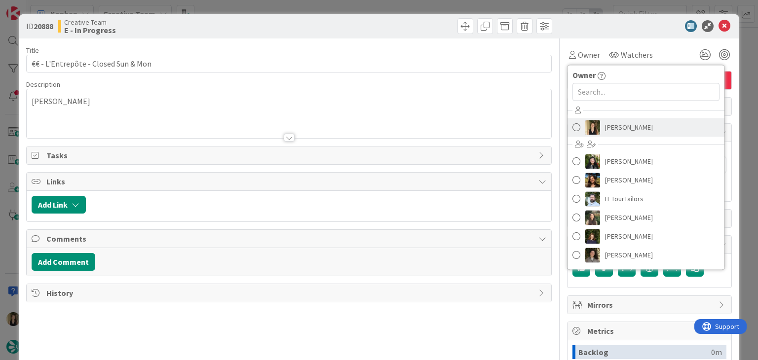
click at [605, 125] on span "[PERSON_NAME]" at bounding box center [629, 127] width 48 height 15
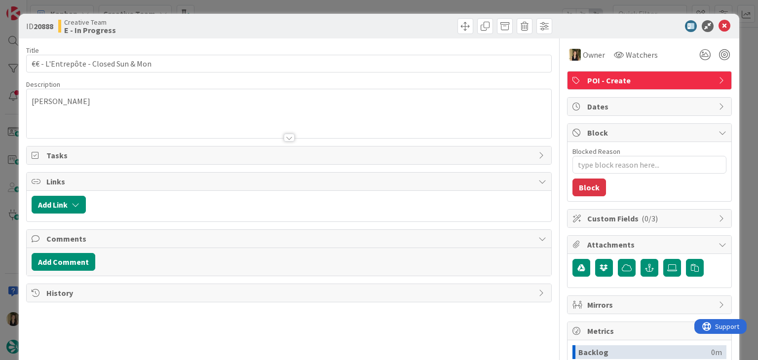
drag, startPoint x: 413, startPoint y: 21, endPoint x: 408, endPoint y: 33, distance: 12.4
click at [412, 21] on div at bounding box center [422, 26] width 260 height 16
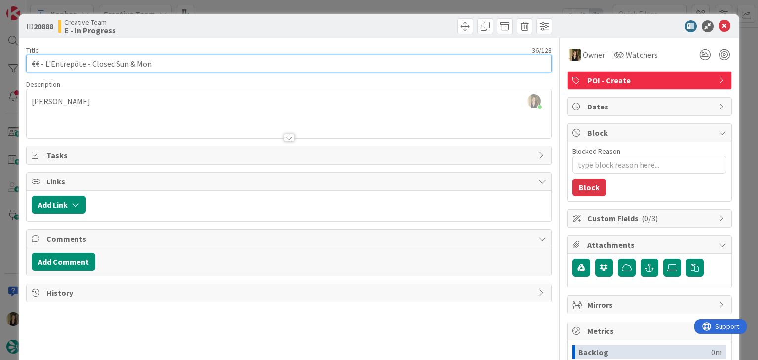
drag, startPoint x: 81, startPoint y: 64, endPoint x: 46, endPoint y: 65, distance: 35.0
click at [46, 65] on input "€€ - L'Entrepôte - Closed Sun & Mon" at bounding box center [288, 64] width 525 height 18
drag, startPoint x: 167, startPoint y: 64, endPoint x: 12, endPoint y: 66, distance: 154.9
click at [12, 66] on div "ID 20888 Creative Team E - In Progress Title 36 / 128 €€ - L'Entrepôte - Closed…" at bounding box center [379, 180] width 758 height 360
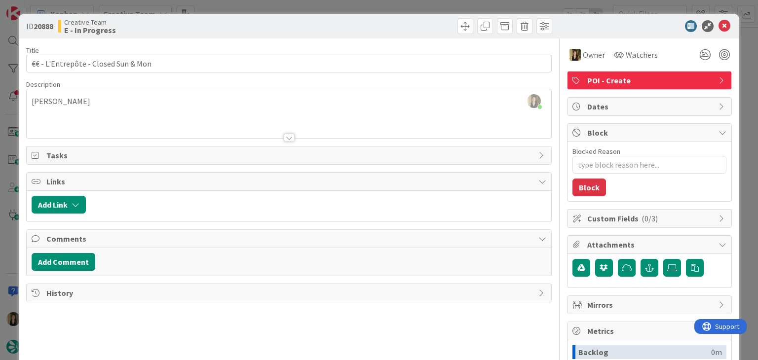
drag, startPoint x: 122, startPoint y: 121, endPoint x: 109, endPoint y: 96, distance: 28.7
click at [121, 119] on div at bounding box center [289, 125] width 524 height 25
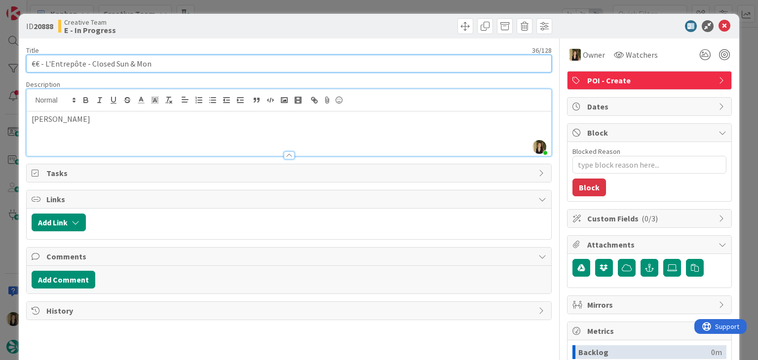
drag, startPoint x: 78, startPoint y: 63, endPoint x: 106, endPoint y: 64, distance: 27.6
click at [45, 60] on input "€€ - L'Entrepôte - Closed Sun & Mon" at bounding box center [288, 64] width 525 height 18
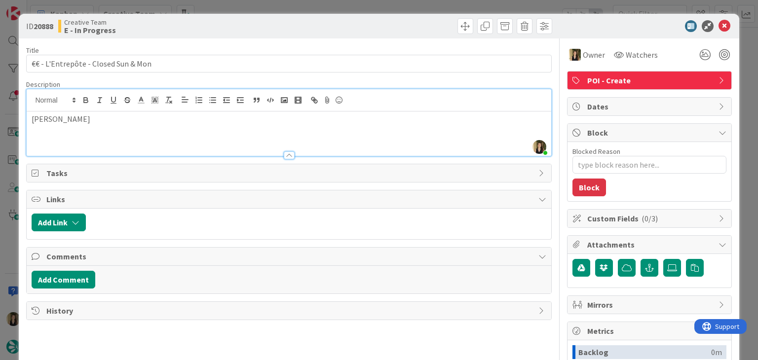
drag, startPoint x: 383, startPoint y: 21, endPoint x: 361, endPoint y: 3, distance: 27.7
click at [379, 19] on div at bounding box center [422, 26] width 260 height 16
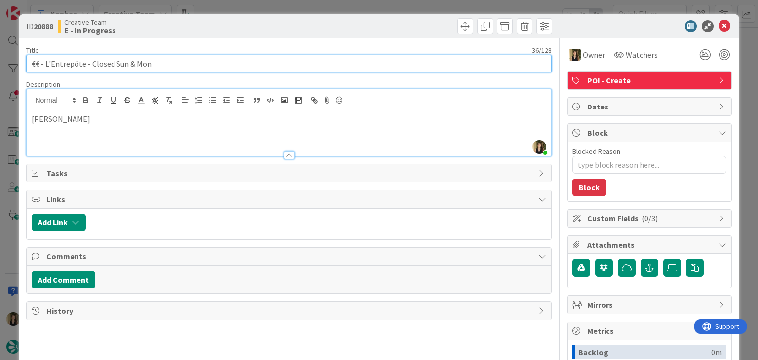
drag, startPoint x: 167, startPoint y: 68, endPoint x: 14, endPoint y: 72, distance: 153.0
click at [15, 72] on div "ID 20888 Creative Team E - In Progress Title 36 / 128 €€ - L'Entrepôte - Closed…" at bounding box center [379, 180] width 758 height 360
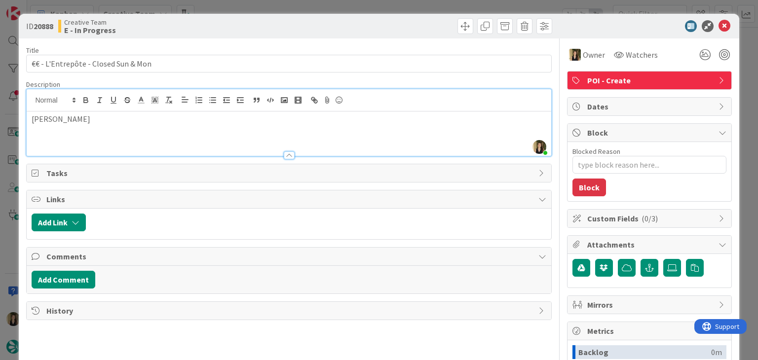
click at [225, 29] on div "Creative Team E - In Progress" at bounding box center [172, 26] width 228 height 16
click at [229, 8] on div "ID 20888 Creative Team E - In Progress Title 36 / 128 €€ - L'Entrepôte - Closed…" at bounding box center [379, 180] width 758 height 360
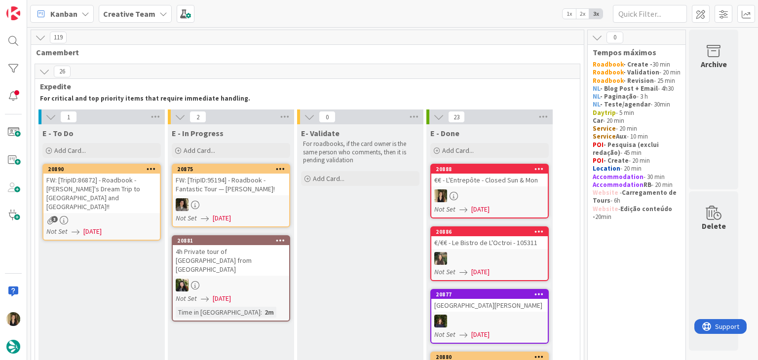
click at [131, 199] on div "FW: [TripID:86872] - Roadbook - [PERSON_NAME]'s Dream Trip to [GEOGRAPHIC_DATA]…" at bounding box center [101, 193] width 116 height 39
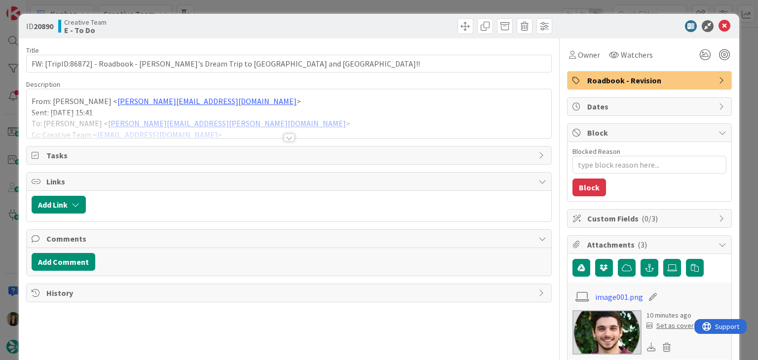
drag, startPoint x: 284, startPoint y: 138, endPoint x: 279, endPoint y: 139, distance: 5.4
click at [284, 138] on div at bounding box center [289, 138] width 11 height 8
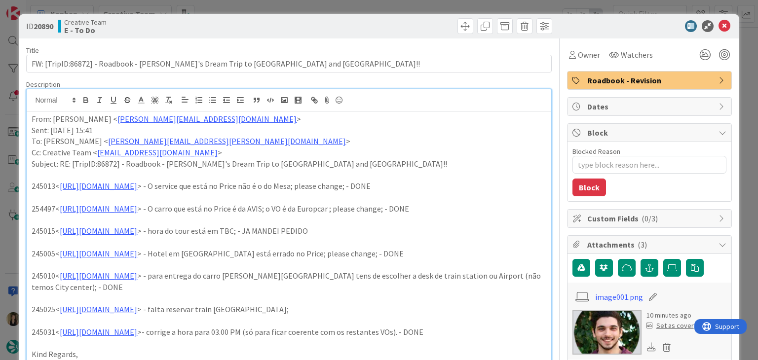
drag, startPoint x: 333, startPoint y: 24, endPoint x: 330, endPoint y: 12, distance: 12.3
click at [332, 22] on div at bounding box center [422, 26] width 260 height 16
click at [329, 8] on div "ID 20890 Creative Team E - To Do Title 74 / 128 FW: [TripID:86872] - Roadbook -…" at bounding box center [379, 180] width 758 height 360
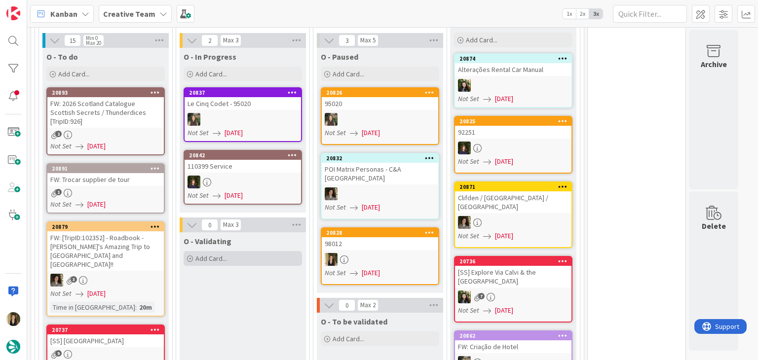
scroll to position [937, 0]
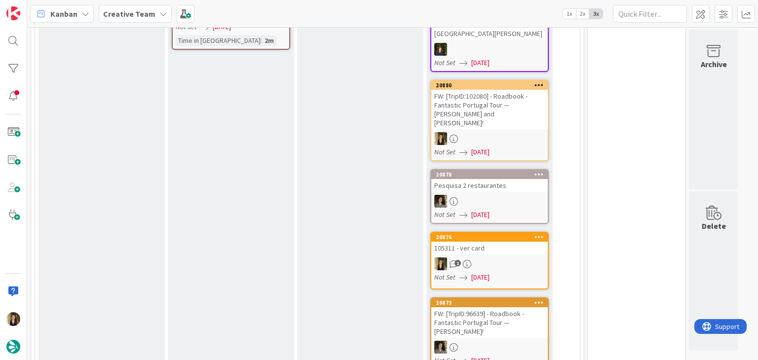
scroll to position [99, 0]
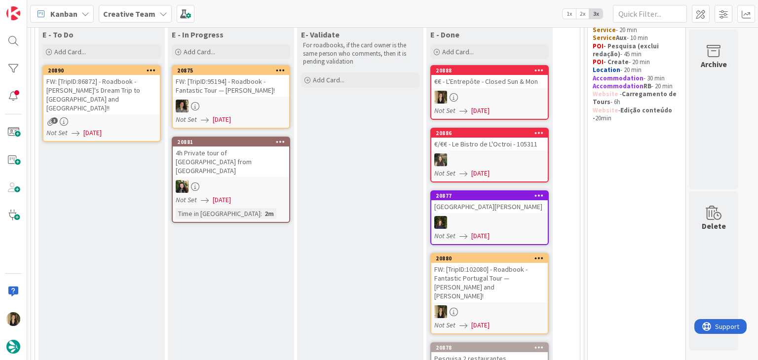
click at [113, 117] on div "3" at bounding box center [101, 121] width 116 height 8
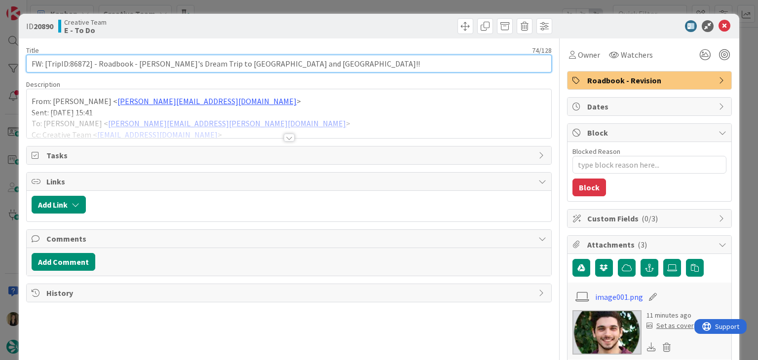
click at [79, 60] on input "FW: [TripID:86872] - Roadbook - [PERSON_NAME]'s Dream Trip to [GEOGRAPHIC_DATA]…" at bounding box center [288, 64] width 525 height 18
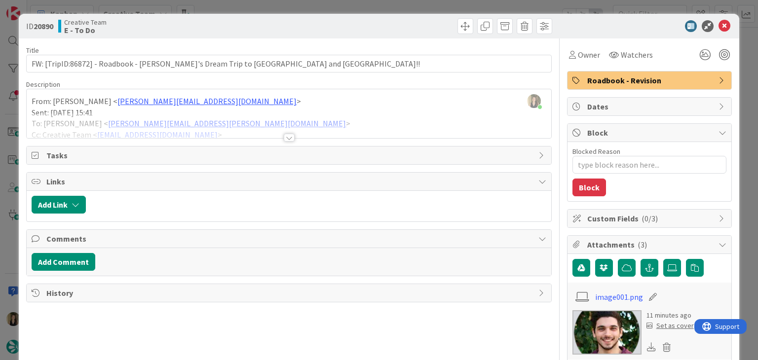
click at [286, 137] on div at bounding box center [289, 138] width 11 height 8
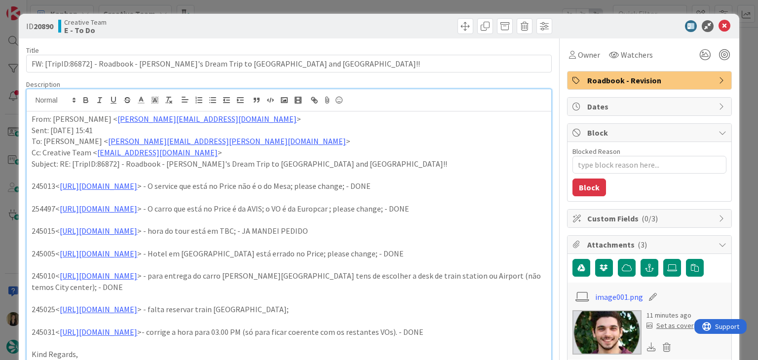
click at [234, 9] on div "ID 20890 Creative Team E - To Do Title 74 / 128 FW: [TripID:86872] - Roadbook -…" at bounding box center [379, 180] width 758 height 360
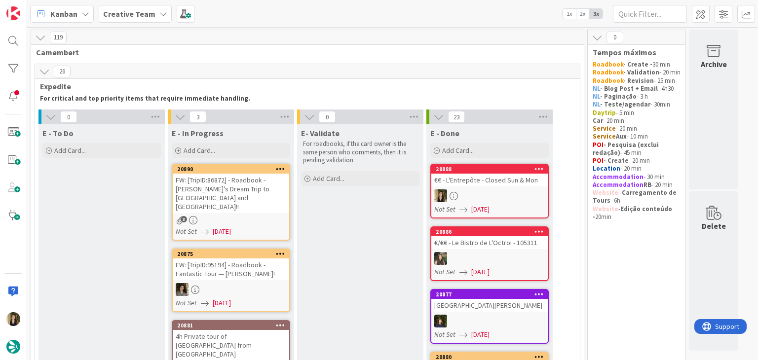
click at [258, 216] on div "3" at bounding box center [231, 220] width 116 height 8
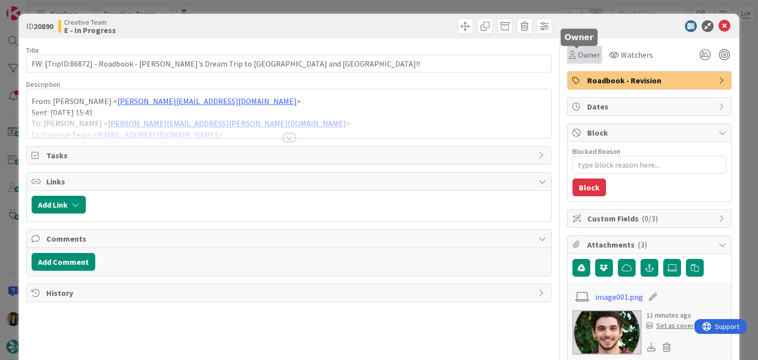
click at [582, 54] on span "Owner" at bounding box center [589, 55] width 22 height 12
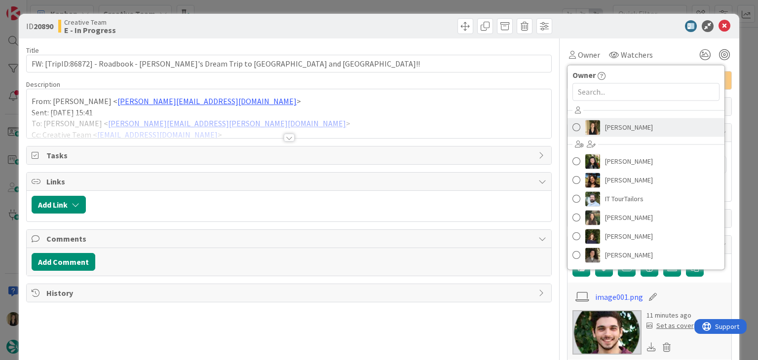
click at [605, 125] on span "[PERSON_NAME]" at bounding box center [629, 127] width 48 height 15
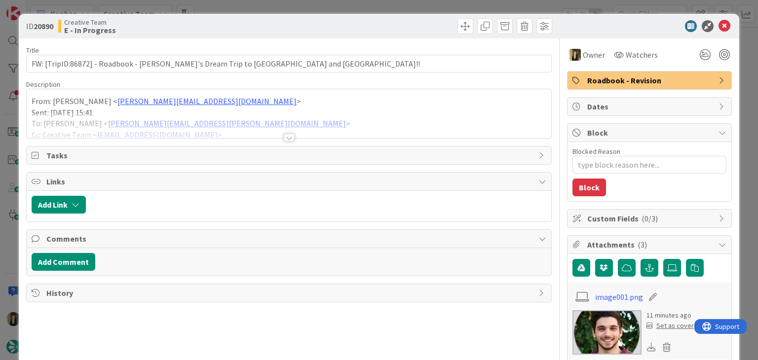
click at [425, 27] on div at bounding box center [422, 26] width 260 height 16
click at [422, 3] on div "ID 20890 Creative Team E - In Progress Title 74 / 128 FW: [TripID:86872] - Road…" at bounding box center [379, 180] width 758 height 360
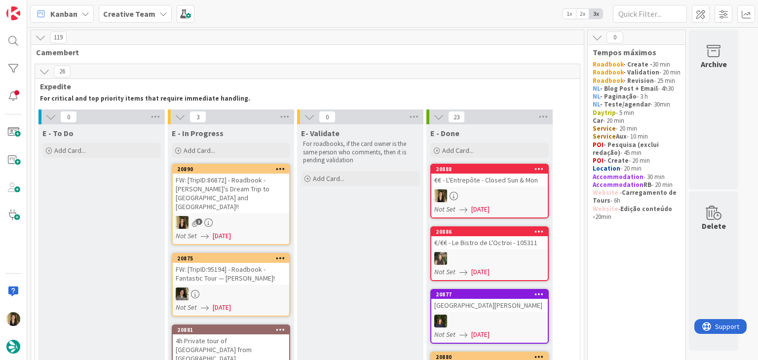
click at [282, 196] on div "FW: [TripID:86872] - Roadbook - [PERSON_NAME]'s Dream Trip to [GEOGRAPHIC_DATA]…" at bounding box center [231, 193] width 116 height 39
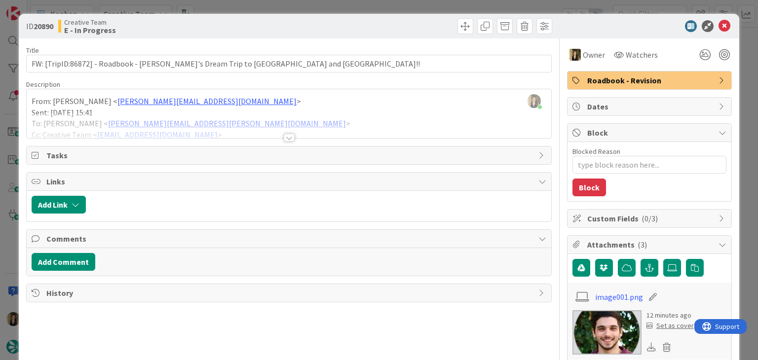
click at [284, 134] on div at bounding box center [289, 138] width 11 height 8
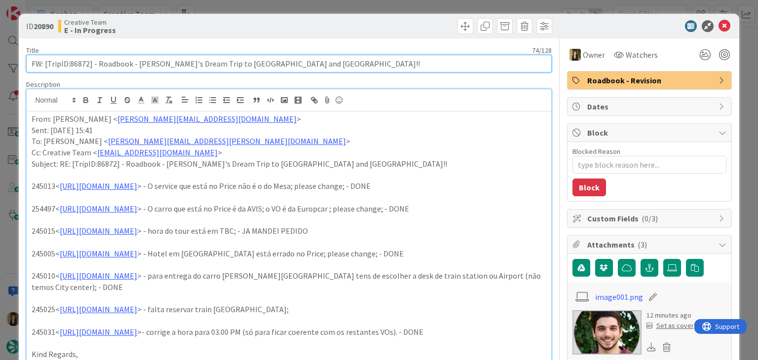
click at [75, 65] on input "FW: [TripID:86872] - Roadbook - [PERSON_NAME]'s Dream Trip to [GEOGRAPHIC_DATA]…" at bounding box center [288, 64] width 525 height 18
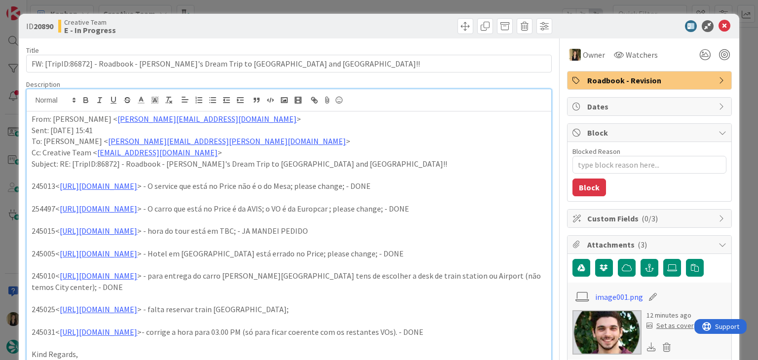
type textarea "x"
click at [137, 233] on link "[URL][DOMAIN_NAME]" at bounding box center [98, 231] width 77 height 10
click at [159, 248] on link "[URL][DOMAIN_NAME]" at bounding box center [135, 250] width 68 height 13
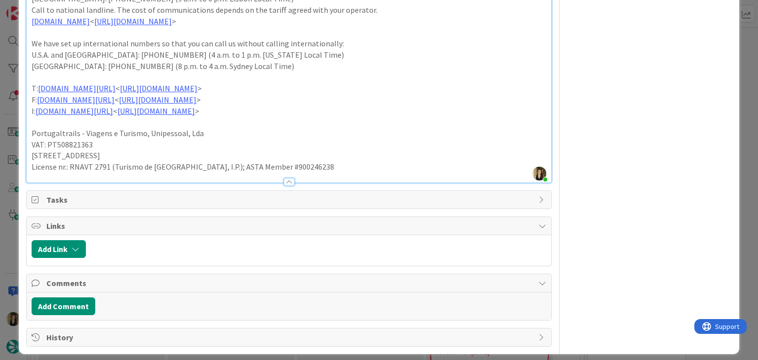
scroll to position [910, 0]
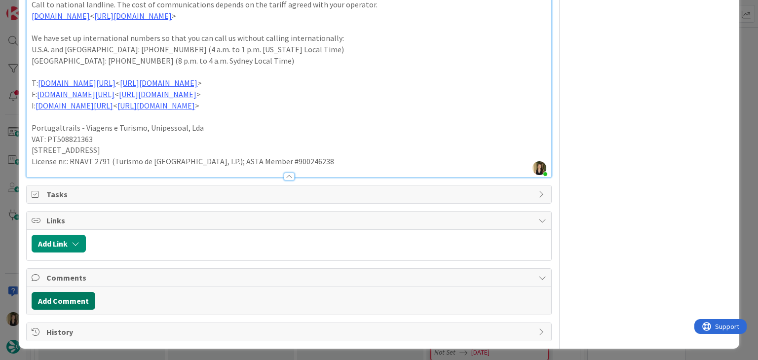
click at [93, 297] on div "Add Comment" at bounding box center [289, 301] width 514 height 18
click at [90, 297] on button "Add Comment" at bounding box center [64, 301] width 64 height 18
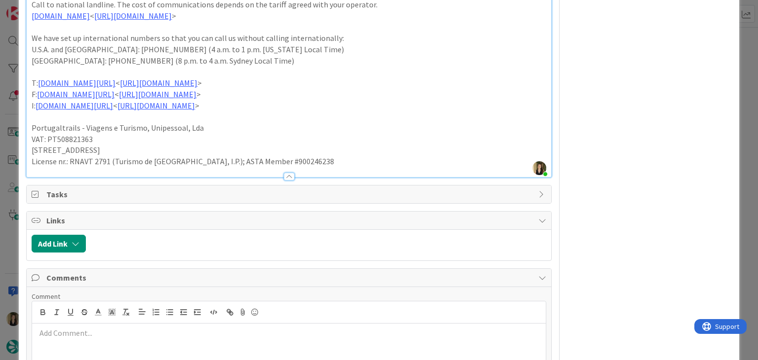
click at [99, 328] on p at bounding box center [288, 333] width 505 height 11
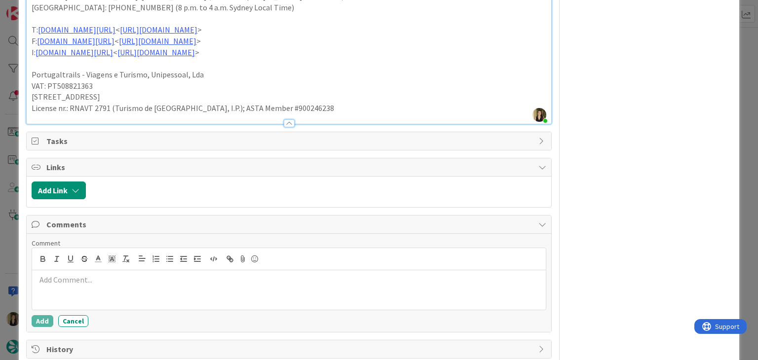
scroll to position [981, 0]
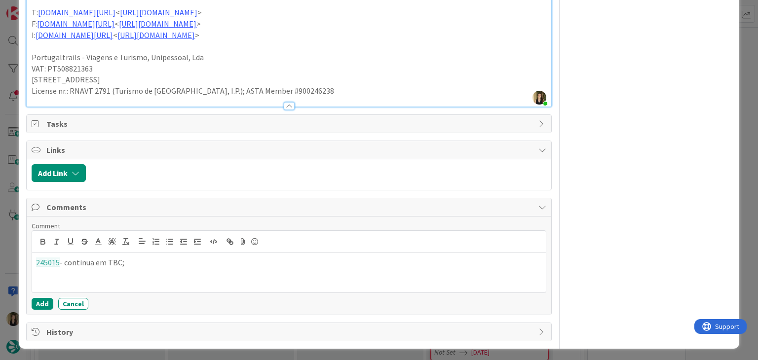
click at [35, 258] on div "245015 - continua em TBC;" at bounding box center [288, 272] width 513 height 39
click at [141, 259] on p "O pick up da Europcar" at bounding box center [288, 262] width 505 height 11
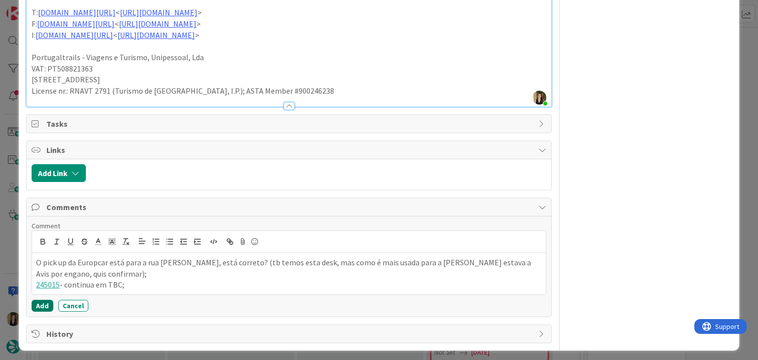
click at [39, 301] on button "Add" at bounding box center [43, 306] width 22 height 12
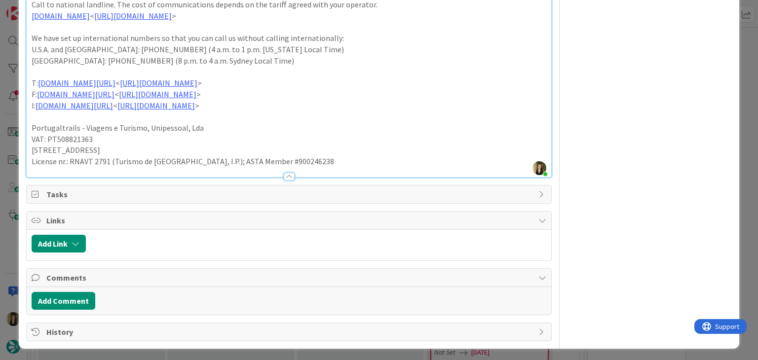
type textarea "x"
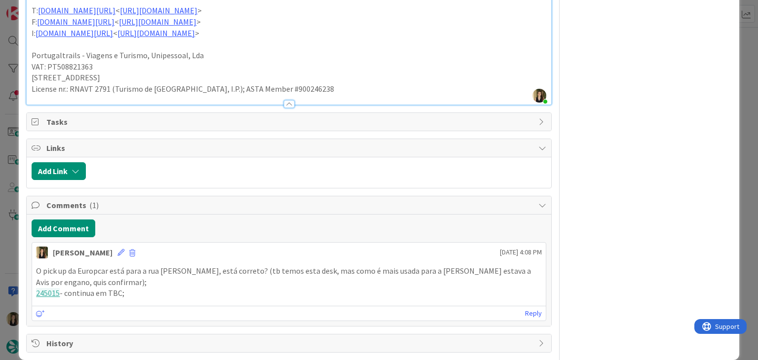
scroll to position [994, 0]
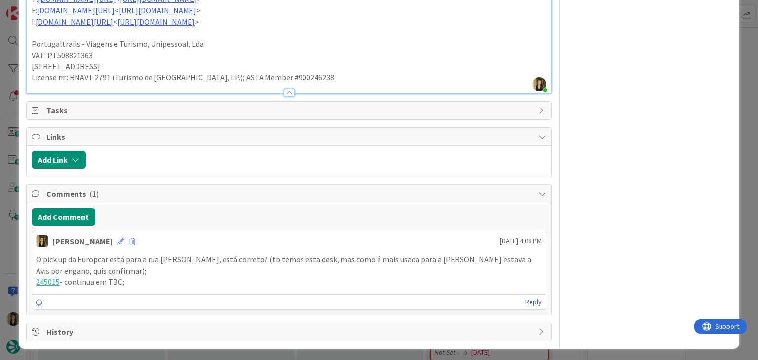
click at [166, 281] on p "245015 - continua em TBC;" at bounding box center [288, 281] width 505 height 11
click at [117, 240] on icon at bounding box center [120, 241] width 7 height 7
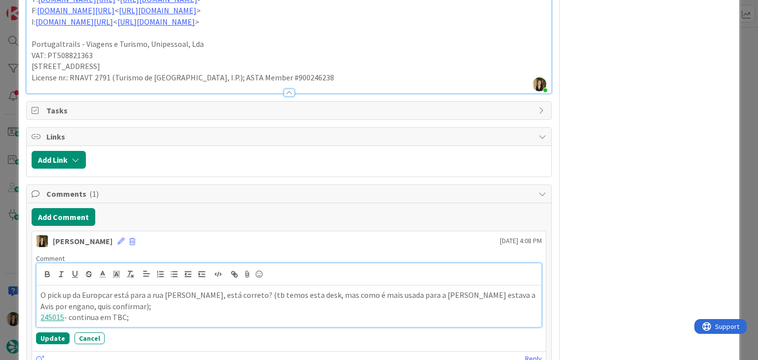
drag, startPoint x: 142, startPoint y: 315, endPoint x: 130, endPoint y: 319, distance: 12.8
click at [142, 316] on p "245015 - continua em TBC;" at bounding box center [288, 317] width 496 height 11
paste div
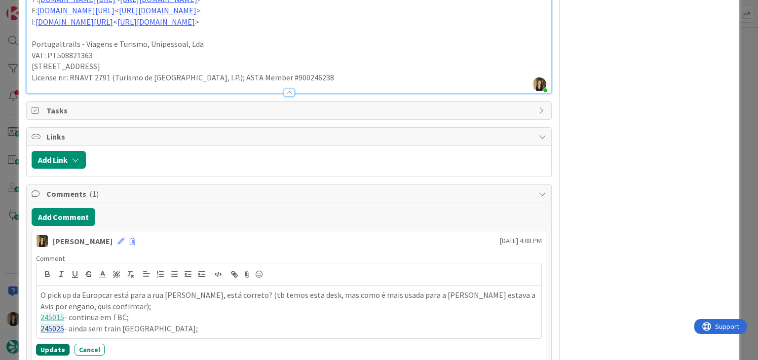
click at [50, 351] on button "Update" at bounding box center [53, 350] width 34 height 12
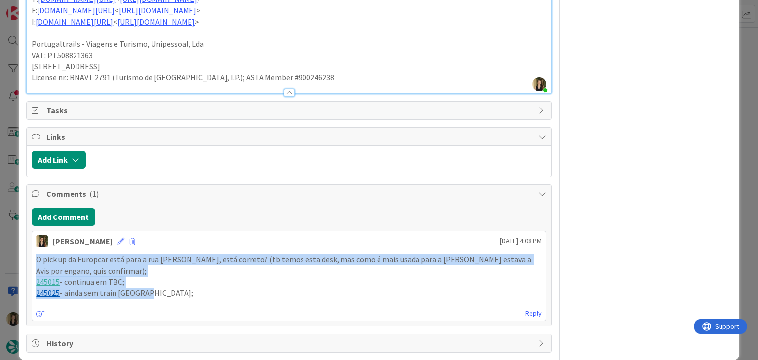
drag, startPoint x: 156, startPoint y: 295, endPoint x: 29, endPoint y: 260, distance: 132.4
click at [29, 260] on div "Add Comment [PERSON_NAME] [DATE] 4:08 PM O pick up da Europcar está para a rua …" at bounding box center [289, 264] width 524 height 123
copy div "O pick up da Europcar está para a rua [PERSON_NAME], está correto? (tb temos es…"
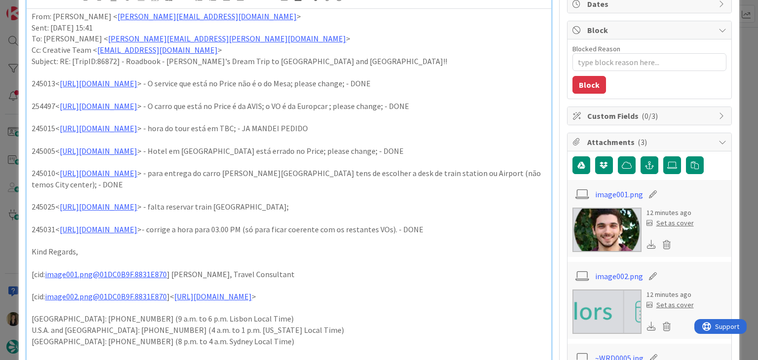
scroll to position [0, 0]
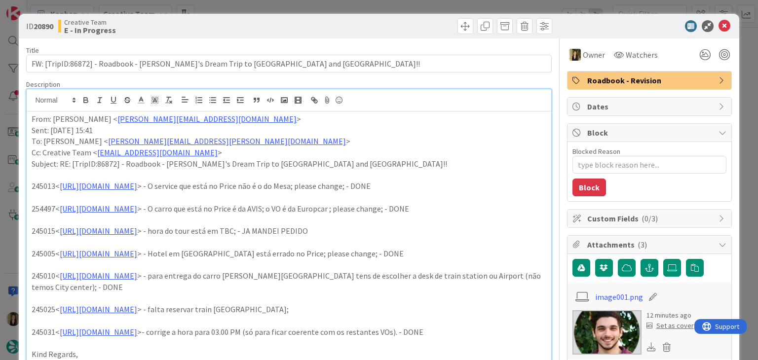
drag, startPoint x: 341, startPoint y: 37, endPoint x: 345, endPoint y: 15, distance: 22.1
click at [341, 34] on div "ID 20890 Creative Team E - In Progress" at bounding box center [379, 26] width 720 height 25
click at [348, 7] on div "ID 20890 Creative Team E - In Progress Title 74 / 128 FW: [TripID:86872] - Road…" at bounding box center [379, 180] width 758 height 360
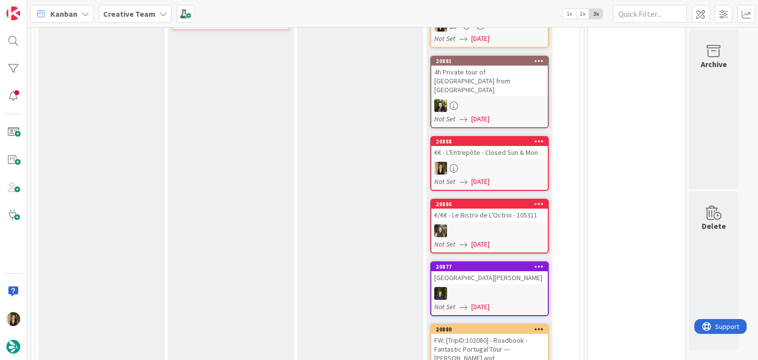
click at [365, 189] on div "E- Validate For roadbooks, if the card owner is the same person who comments, t…" at bounding box center [360, 320] width 126 height 787
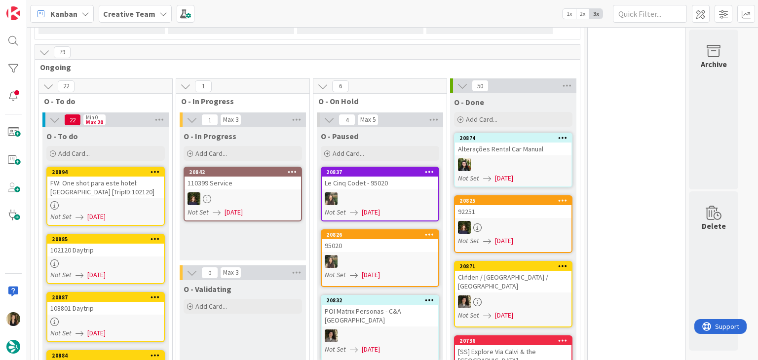
scroll to position [888, 0]
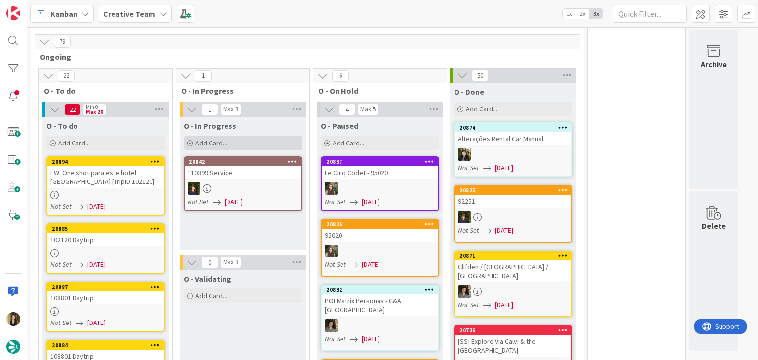
click at [239, 136] on div "Add Card..." at bounding box center [243, 143] width 118 height 15
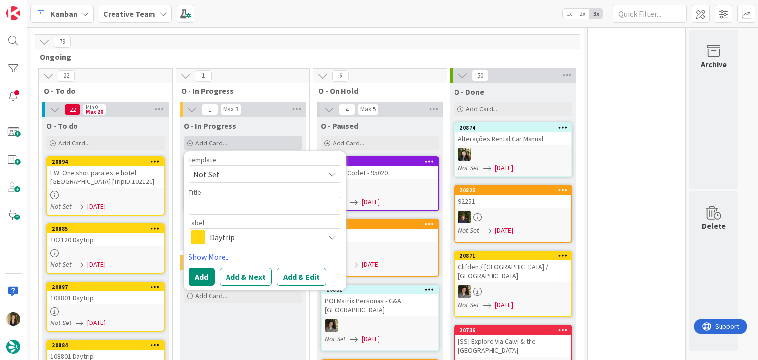
type textarea "x"
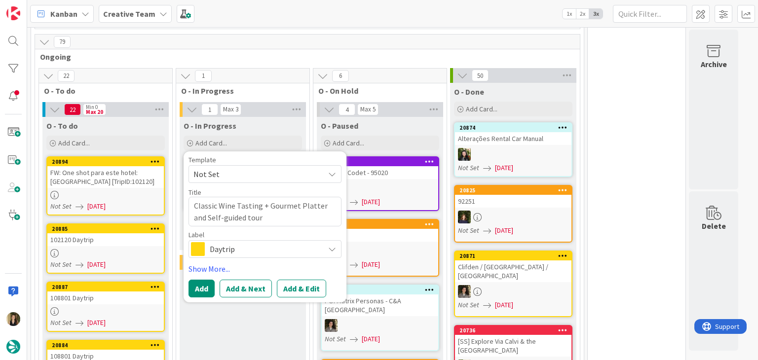
type textarea "Classic Wine Tasting + Gourmet Platter and Self-guided tour"
click at [259, 240] on div "Daytrip" at bounding box center [264, 249] width 153 height 18
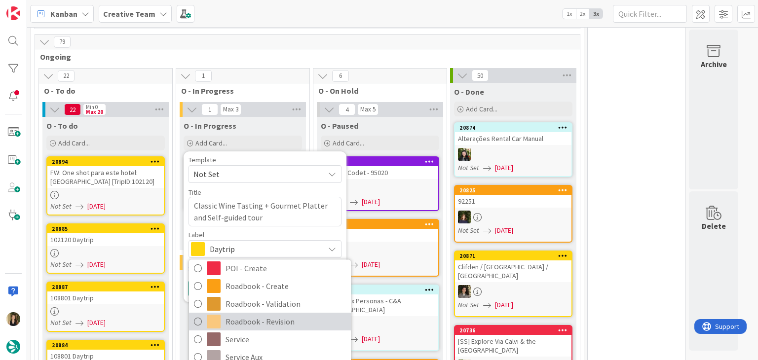
scroll to position [184, 0]
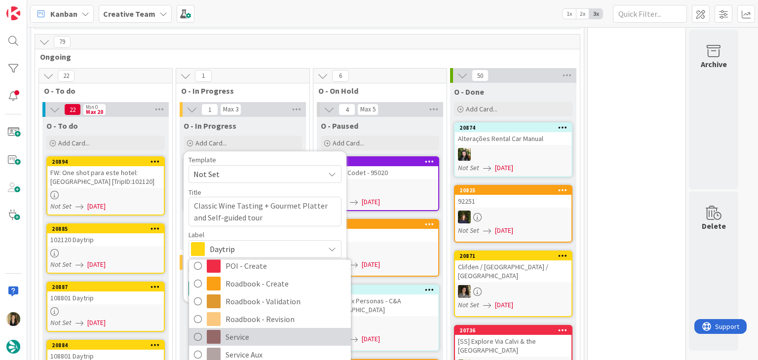
click at [257, 330] on span "Service" at bounding box center [285, 337] width 120 height 15
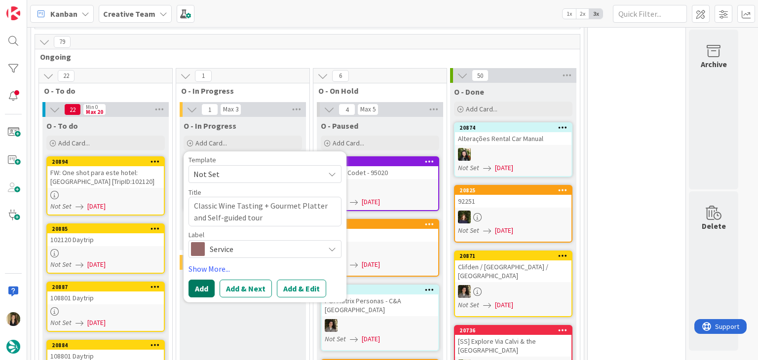
click at [201, 280] on button "Add" at bounding box center [201, 289] width 26 height 18
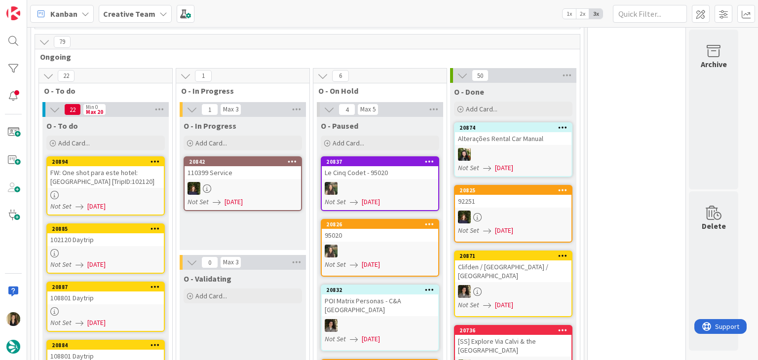
scroll to position [909, 0]
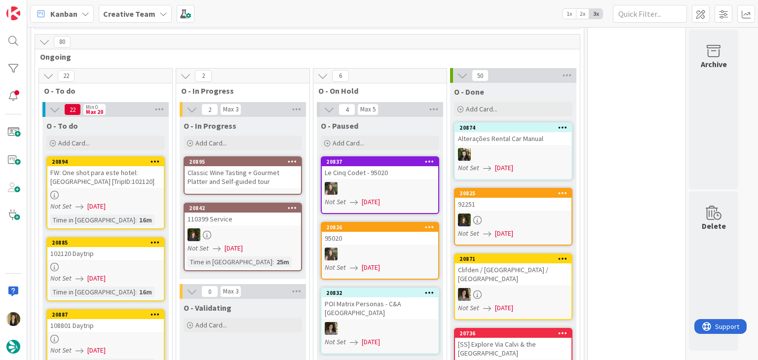
click at [268, 166] on div "Classic Wine Tasting + Gourmet Platter and Self-guided tour" at bounding box center [242, 177] width 116 height 22
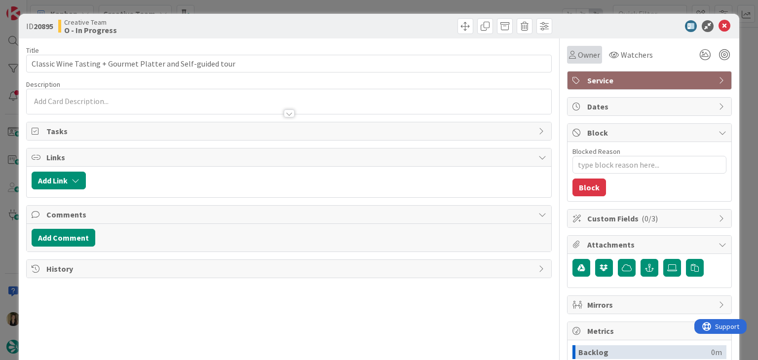
click at [581, 61] on div "Owner" at bounding box center [584, 55] width 35 height 18
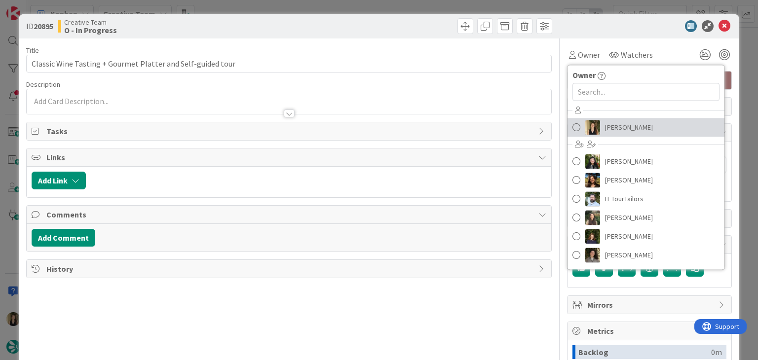
click at [605, 126] on span "[PERSON_NAME]" at bounding box center [629, 127] width 48 height 15
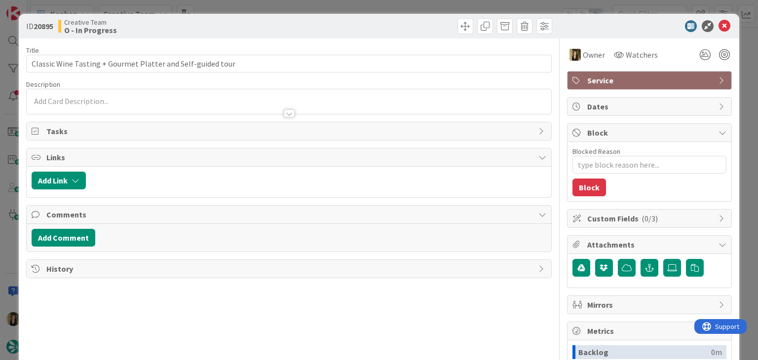
click at [390, 24] on div at bounding box center [422, 26] width 260 height 16
click at [389, 7] on div "ID 20895 Creative Team O - In Progress Title 59 / 128 Classic Wine Tasting + Go…" at bounding box center [379, 180] width 758 height 360
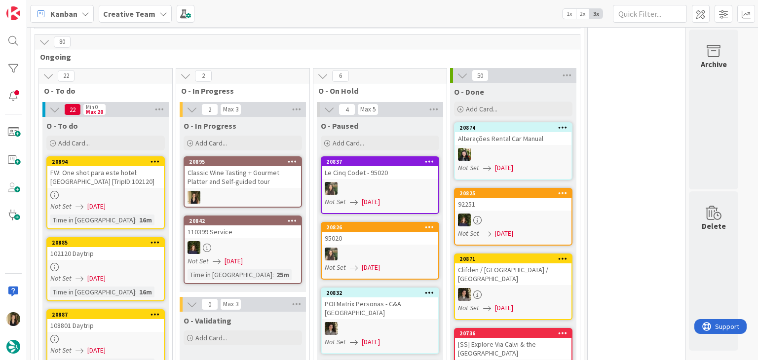
click at [264, 191] on div at bounding box center [242, 197] width 116 height 13
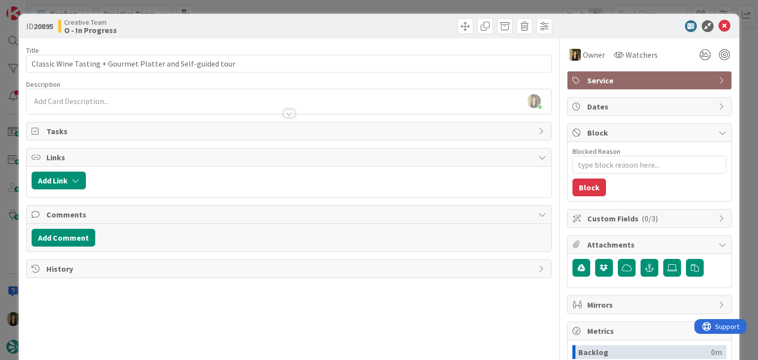
click at [276, 8] on div "ID 20895 Creative Team O - In Progress Title 59 / 128 Classic Wine Tasting + Go…" at bounding box center [379, 180] width 758 height 360
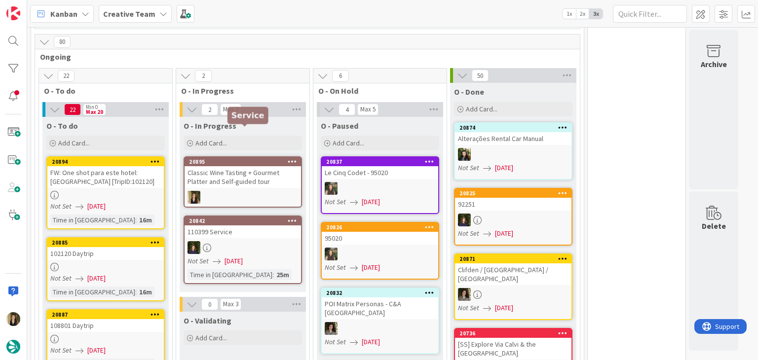
click at [256, 166] on div "Classic Wine Tasting + Gourmet Platter and Self-guided tour" at bounding box center [242, 177] width 116 height 22
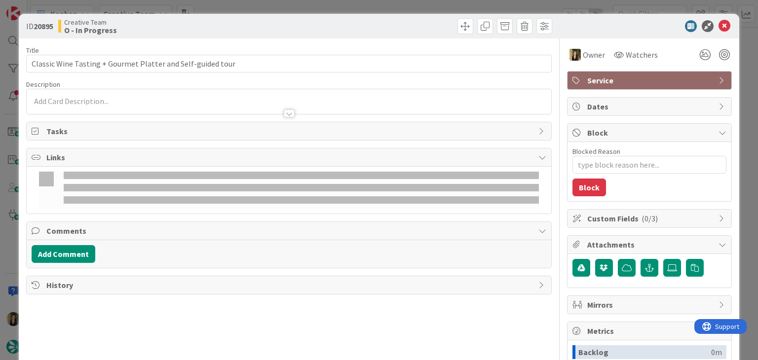
type textarea "x"
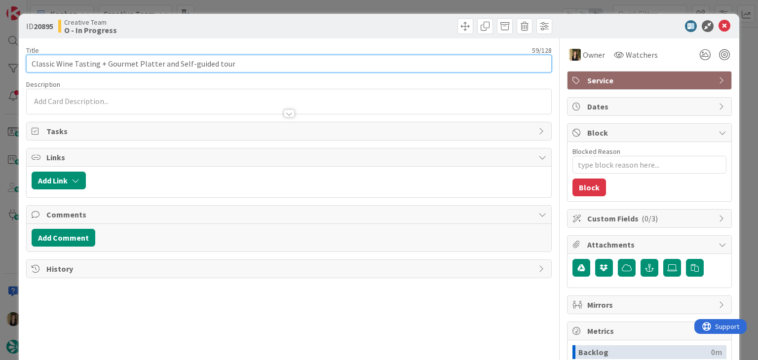
click at [272, 67] on input "Classic Wine Tasting + Gourmet Platter and Self-guided tour" at bounding box center [288, 64] width 525 height 18
paste input "105311"
type input "Classic Wine Tasting + Gourmet Platter and Self-guided tour - 105311"
type textarea "x"
type input "Classic Wine Tasting + Gourmet Platter and Self-guided tour - 105311"
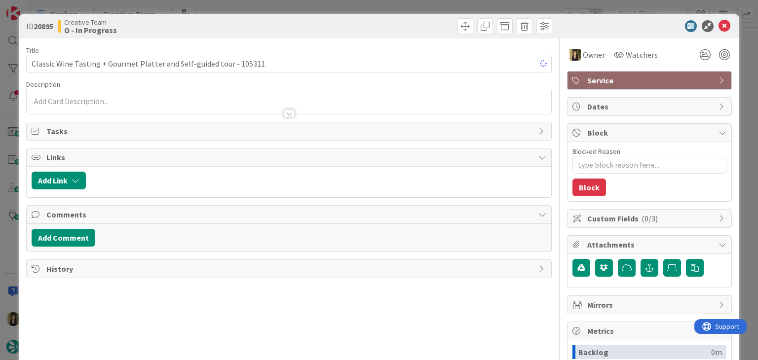
click at [278, 28] on div "Creative Team O - In Progress" at bounding box center [172, 26] width 228 height 16
click at [278, 1] on div "ID 20895 Creative Team O - In Progress Title 68 / 128 Classic Wine Tasting + Go…" at bounding box center [379, 180] width 758 height 360
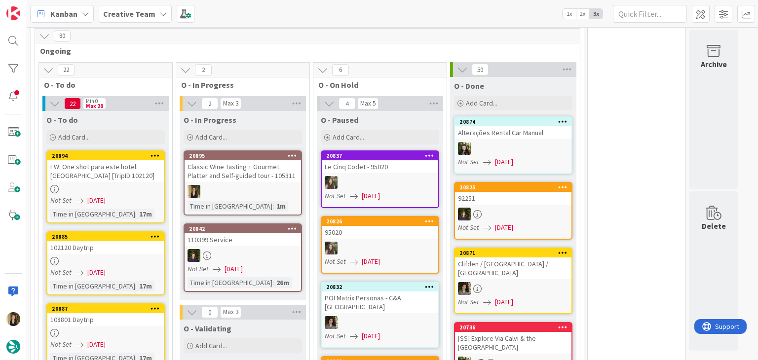
scroll to position [903, 0]
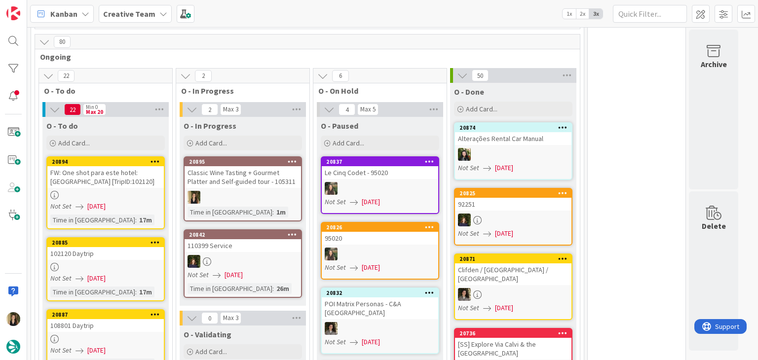
click at [270, 191] on div at bounding box center [242, 197] width 116 height 13
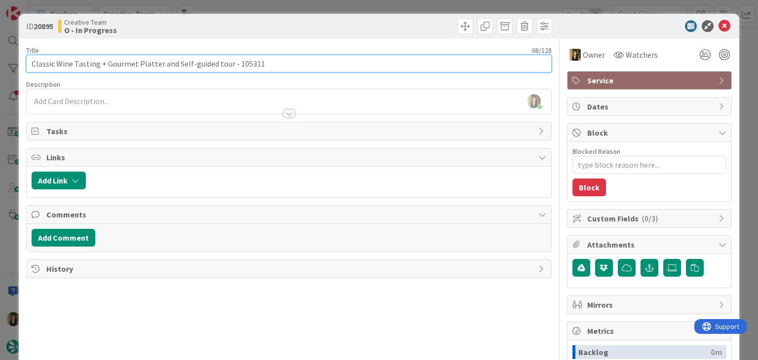
drag, startPoint x: 213, startPoint y: 61, endPoint x: 22, endPoint y: 63, distance: 191.4
click at [23, 63] on div "ID 20895 Creative Team O - In Progress Title 68 / 128 Classic Wine Tasting + Go…" at bounding box center [379, 265] width 720 height 502
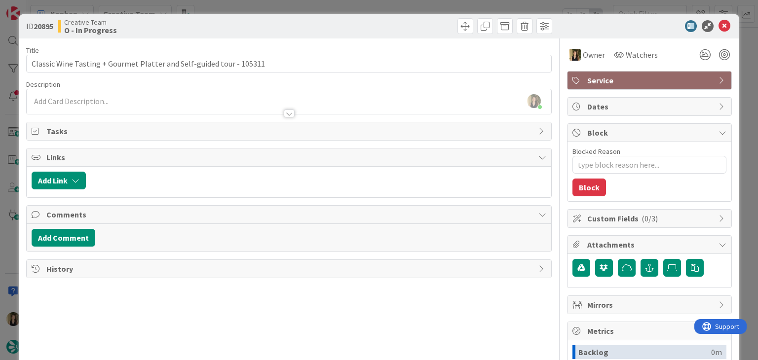
click at [136, 26] on div "Creative Team O - In Progress" at bounding box center [172, 26] width 228 height 16
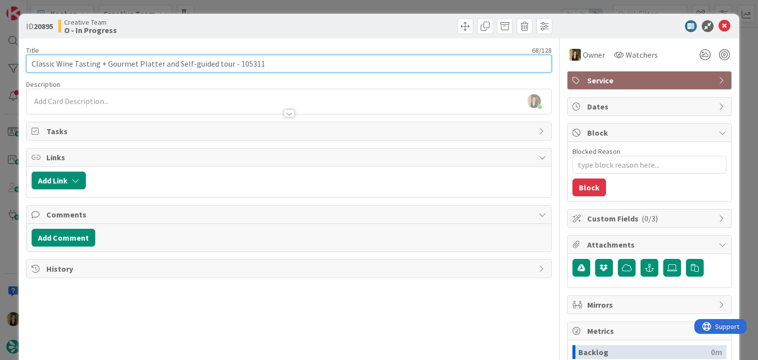
drag, startPoint x: 157, startPoint y: 64, endPoint x: 26, endPoint y: 64, distance: 131.2
click at [26, 64] on div "ID 20895 Creative Team O - In Progress Title 68 / 128 Classic Wine Tasting + Go…" at bounding box center [379, 265] width 720 height 502
click at [220, 65] on input "Classic Wine Tasting + Gourmet Platter and Self-guided tour - 105311" at bounding box center [288, 64] width 525 height 18
drag, startPoint x: 96, startPoint y: 62, endPoint x: 21, endPoint y: 65, distance: 75.5
click at [21, 65] on div "ID 20895 Creative Team O - In Progress Title 68 / 128 Classic Wine Tasting + Go…" at bounding box center [379, 265] width 720 height 502
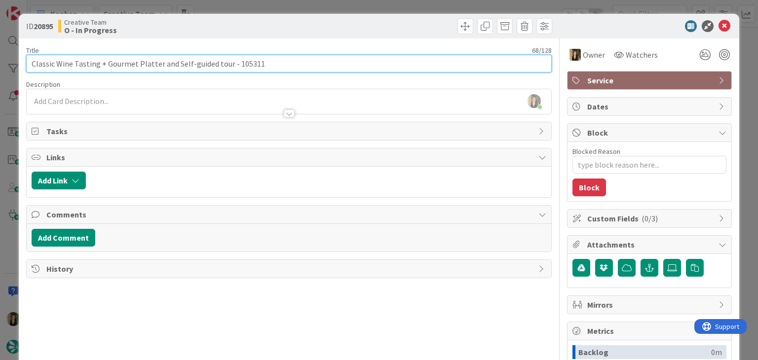
drag, startPoint x: 162, startPoint y: 60, endPoint x: 134, endPoint y: 61, distance: 28.1
click at [160, 60] on input "Classic Wine Tasting + Gourmet Platter and Self-guided tour - 105311" at bounding box center [288, 64] width 525 height 18
drag, startPoint x: 105, startPoint y: 64, endPoint x: 158, endPoint y: 65, distance: 53.3
click at [158, 65] on input "Classic Wine Tasting + Gourmet Platter and Self-guided tour - 105311" at bounding box center [288, 64] width 525 height 18
drag, startPoint x: 227, startPoint y: 63, endPoint x: 23, endPoint y: 66, distance: 203.8
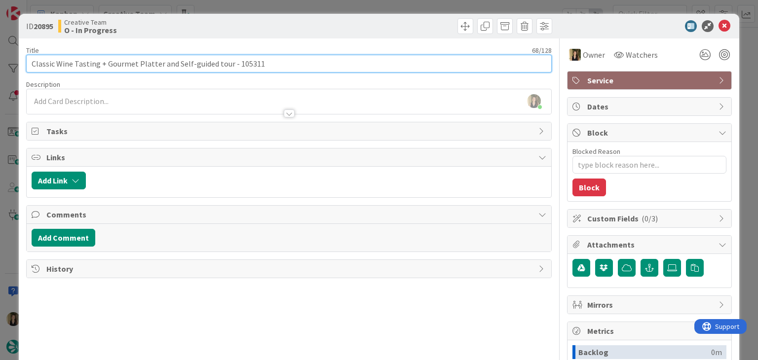
click at [20, 64] on div "ID 20895 Creative Team O - In Progress Title 68 / 128 Classic Wine Tasting + Go…" at bounding box center [379, 265] width 720 height 502
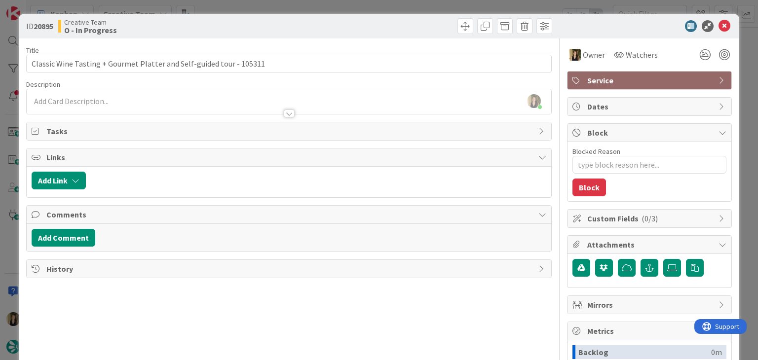
click at [285, 20] on div "ID 20895 Creative Team O - In Progress" at bounding box center [288, 26] width 525 height 16
click at [284, 11] on div "ID 20895 Creative Team O - In Progress Title 68 / 128 Classic Wine Tasting + Go…" at bounding box center [379, 180] width 758 height 360
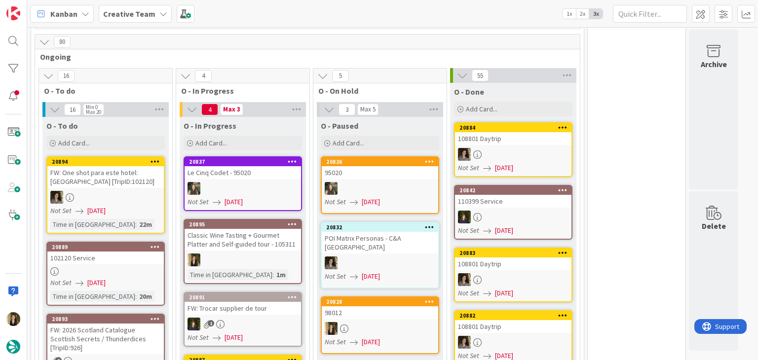
click at [276, 234] on link "20895 Classic Wine Tasting + Gourmet Platter and Self-guided tour - 105311 Time…" at bounding box center [243, 251] width 118 height 65
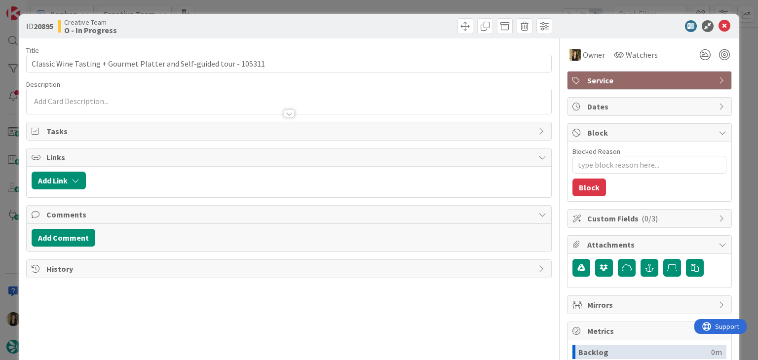
drag, startPoint x: 358, startPoint y: 6, endPoint x: 340, endPoint y: 44, distance: 41.9
click at [358, 6] on div "ID 20895 Creative Team O - In Progress Title 68 / 128 Classic Wine Tasting + Go…" at bounding box center [379, 180] width 758 height 360
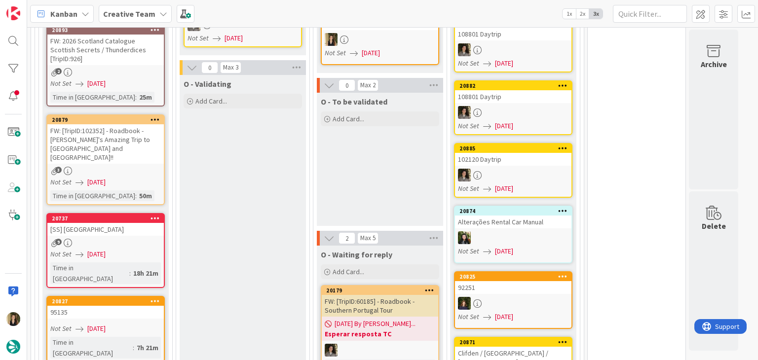
drag, startPoint x: 273, startPoint y: 173, endPoint x: 272, endPoint y: 166, distance: 6.4
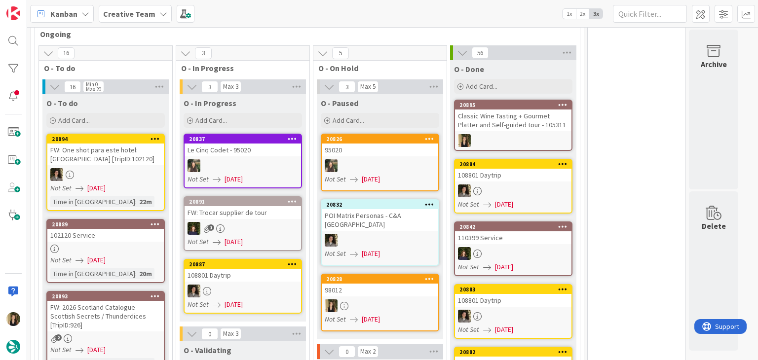
scroll to position [1085, 0]
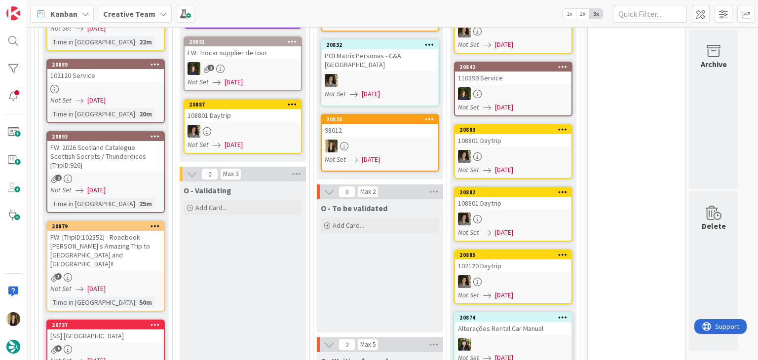
click at [360, 237] on div "O - To be validated Add Card..." at bounding box center [380, 265] width 126 height 133
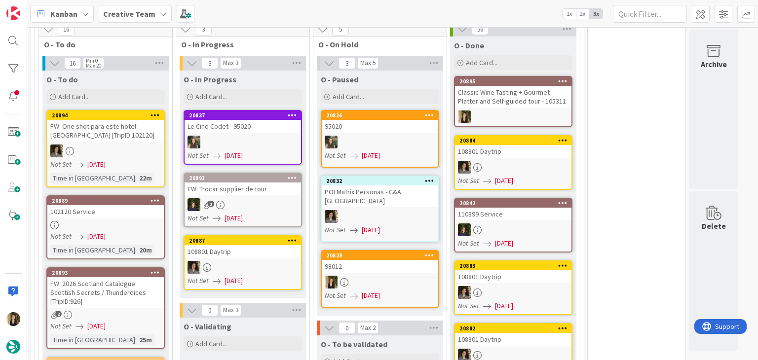
scroll to position [937, 0]
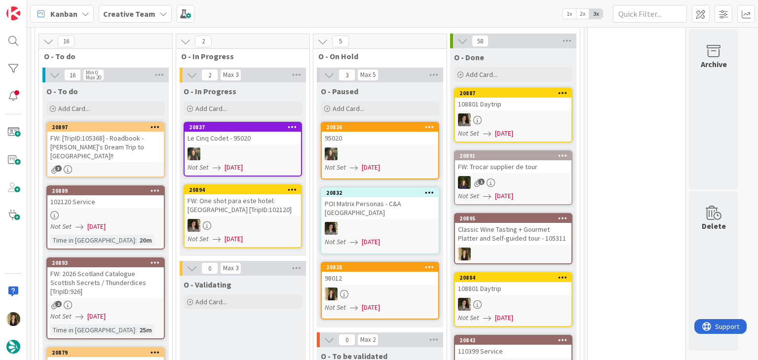
click at [391, 272] on div "98012" at bounding box center [380, 278] width 116 height 13
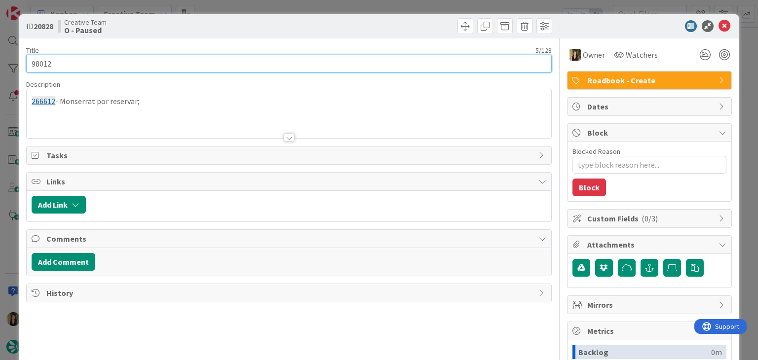
click at [41, 65] on input "98012" at bounding box center [288, 64] width 525 height 18
click at [41, 64] on input "98012" at bounding box center [288, 64] width 525 height 18
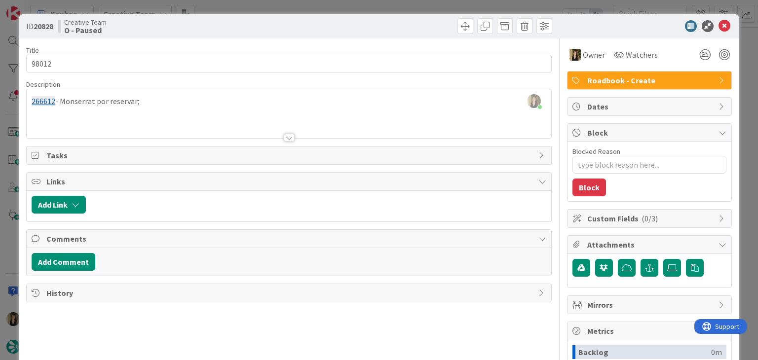
drag, startPoint x: 248, startPoint y: 23, endPoint x: 249, endPoint y: 8, distance: 14.3
click at [248, 21] on div "Creative Team O - Paused" at bounding box center [172, 26] width 228 height 16
click at [249, 8] on div "ID 20828 Creative Team O - Paused Title 5 / 128 98012 Description [PERSON_NAME]…" at bounding box center [379, 180] width 758 height 360
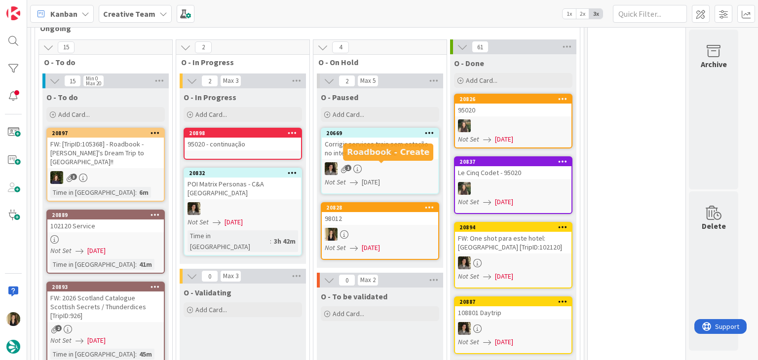
scroll to position [943, 0]
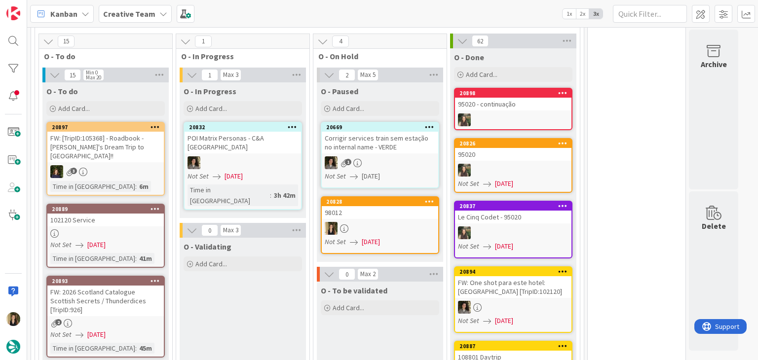
drag, startPoint x: 233, startPoint y: 289, endPoint x: 227, endPoint y: 306, distance: 18.4
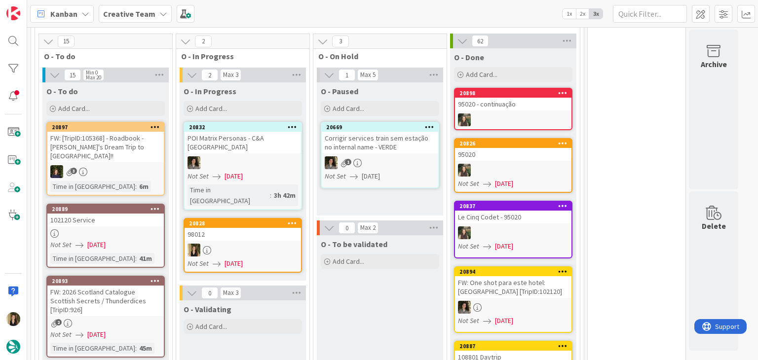
click at [263, 228] on div "98012" at bounding box center [242, 234] width 116 height 13
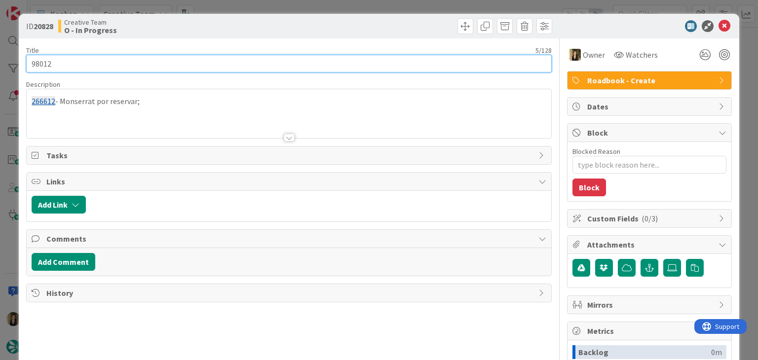
click at [46, 66] on input "98012" at bounding box center [288, 64] width 525 height 18
type textarea "x"
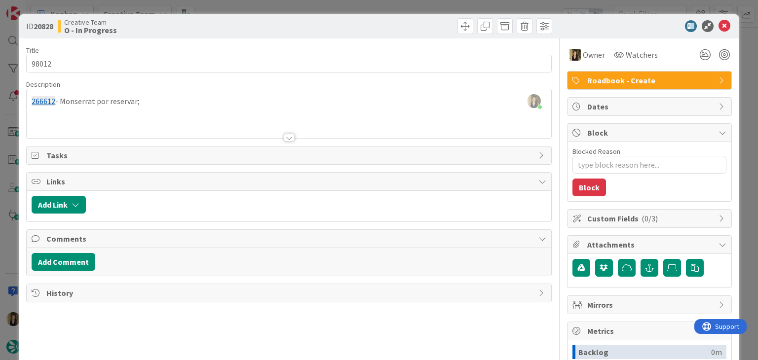
click at [152, 105] on div "[PERSON_NAME] joined 3 m ago 266612 - Monserrat por reservar;" at bounding box center [289, 113] width 524 height 49
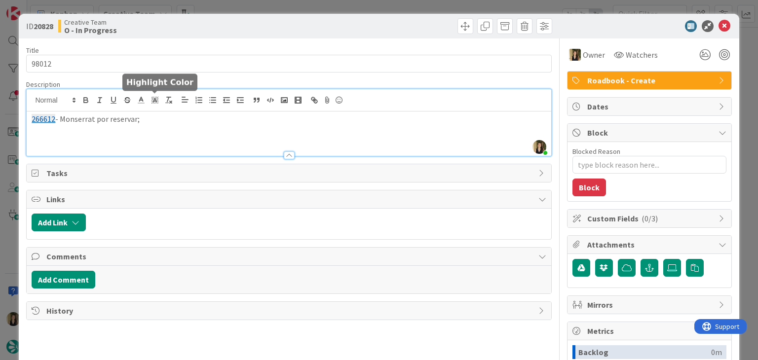
paste div
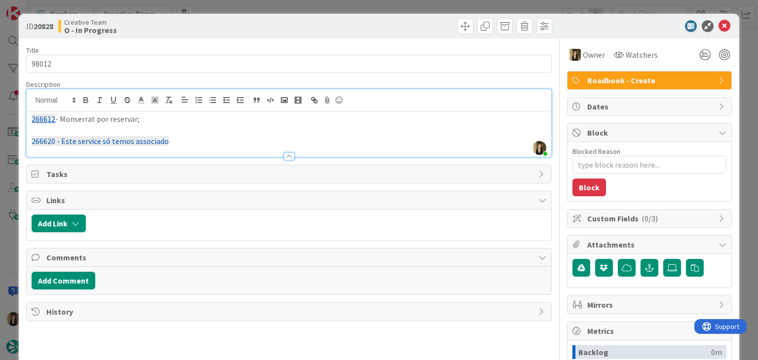
drag, startPoint x: 186, startPoint y: 141, endPoint x: 116, endPoint y: 113, distance: 74.8
click at [54, 141] on p "266620 - Este service só temos associado" at bounding box center [289, 141] width 514 height 11
click at [171, 97] on icon "button" at bounding box center [168, 100] width 9 height 9
click at [175, 141] on p "266620 - Este service só temos associado" at bounding box center [289, 141] width 514 height 11
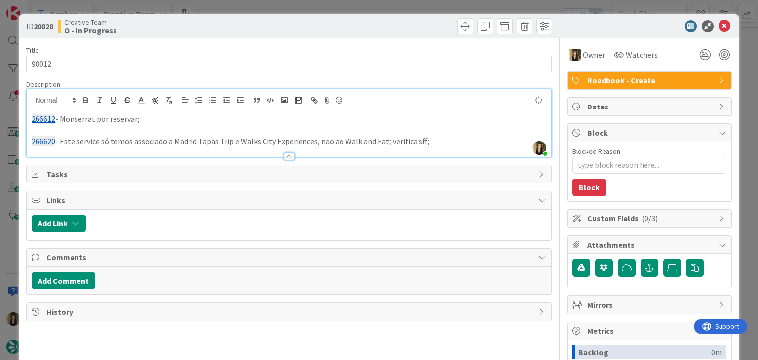
click at [384, 139] on p "266620 - Este service só temos associado a Madrid Tapas Trip e Walks City Exper…" at bounding box center [289, 141] width 514 height 11
click at [428, 142] on p "266620 - Este service só temos associado a Madrid Tapas Trip e Walks City Exper…" at bounding box center [289, 141] width 514 height 11
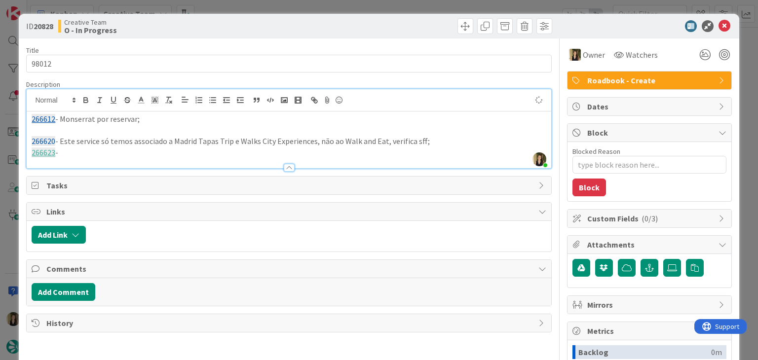
click at [76, 128] on p at bounding box center [289, 130] width 514 height 11
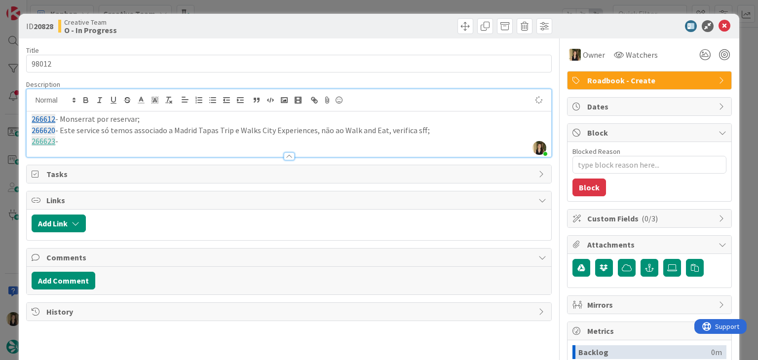
click at [100, 147] on div at bounding box center [289, 152] width 524 height 10
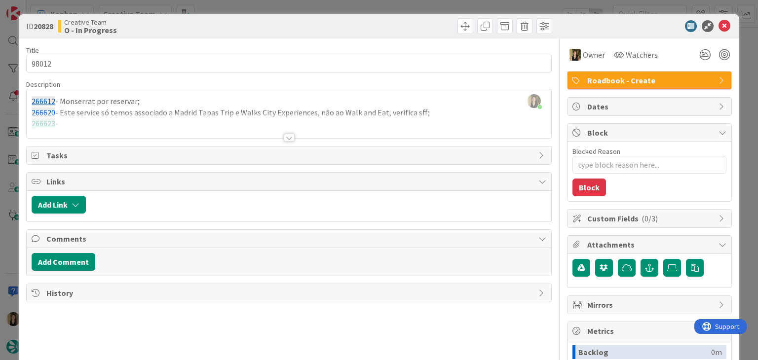
click at [107, 129] on div at bounding box center [289, 125] width 524 height 25
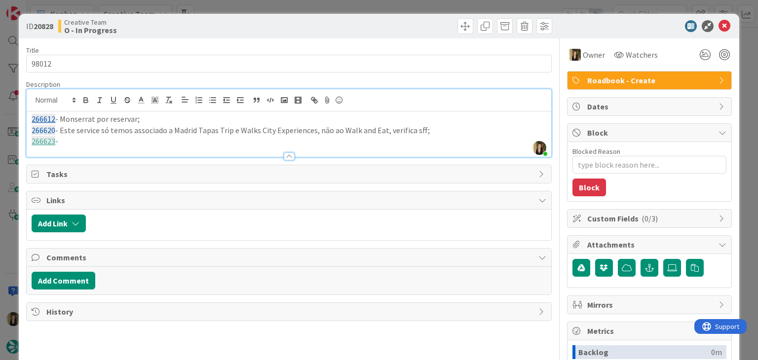
click at [102, 138] on p "266623 -" at bounding box center [289, 141] width 514 height 11
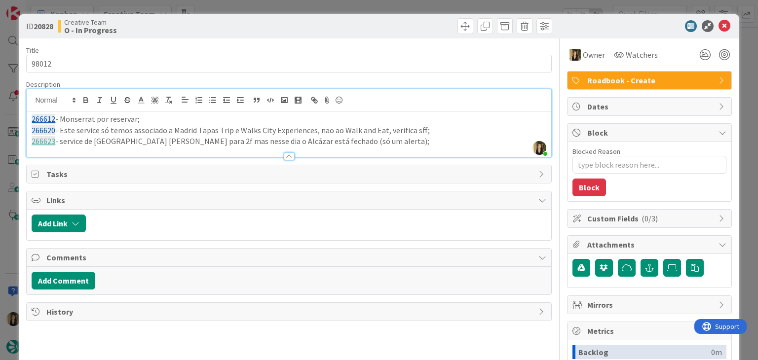
click at [397, 139] on p "266623 - service de [GEOGRAPHIC_DATA] [PERSON_NAME] para 2f mas nesse dia o Alc…" at bounding box center [289, 141] width 514 height 11
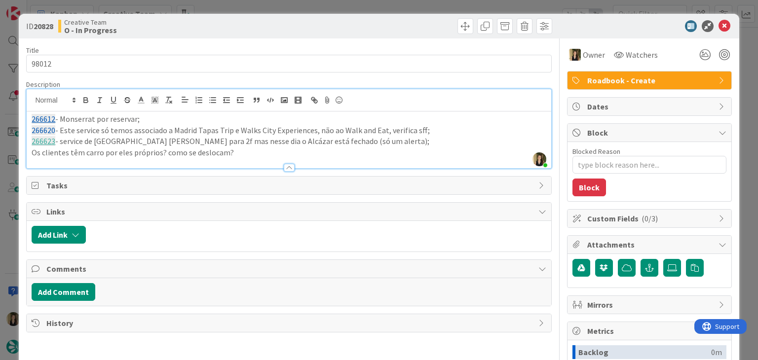
drag, startPoint x: 235, startPoint y: 25, endPoint x: 245, endPoint y: 6, distance: 21.0
click at [235, 24] on div "Creative Team O - In Progress" at bounding box center [172, 26] width 228 height 16
click at [246, 6] on div "ID 20828 Creative Team O - In Progress Title 5 / 128 98012 Description [PERSON_…" at bounding box center [379, 180] width 758 height 360
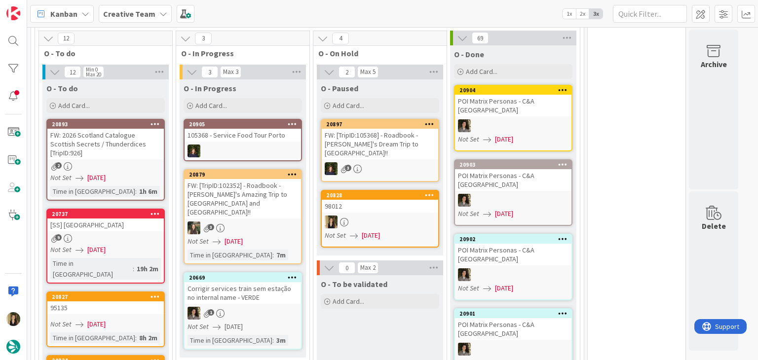
click at [421, 304] on div "O - To be validated Add Card..." at bounding box center [380, 341] width 126 height 133
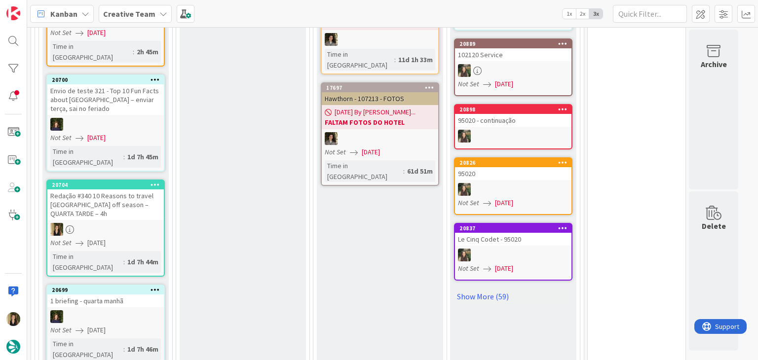
drag, startPoint x: 504, startPoint y: 272, endPoint x: 503, endPoint y: 261, distance: 10.4
click at [504, 270] on div "O - Done Add Card... 20904 POI Matrix Personas - C&A UK Not Set [DATE] 20903 PO…" at bounding box center [513, 109] width 126 height 1114
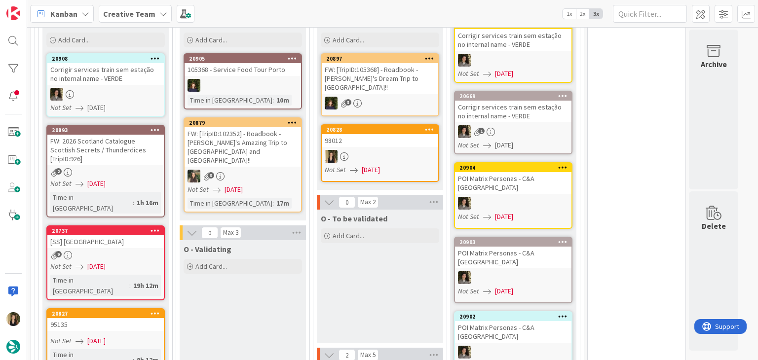
scroll to position [919, 0]
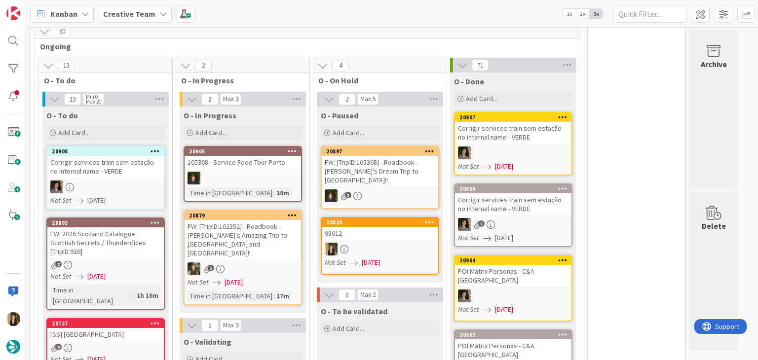
click at [373, 243] on div at bounding box center [380, 249] width 116 height 13
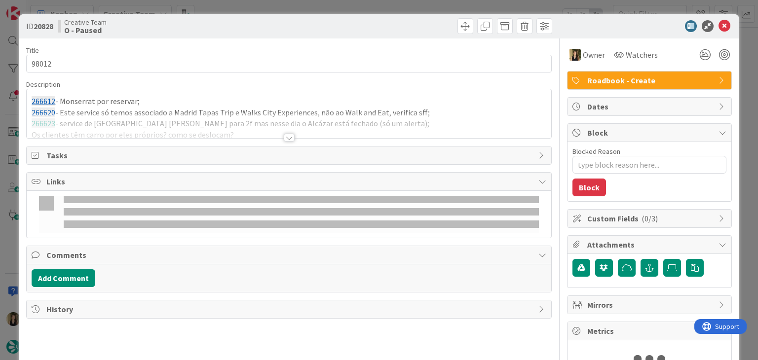
type textarea "x"
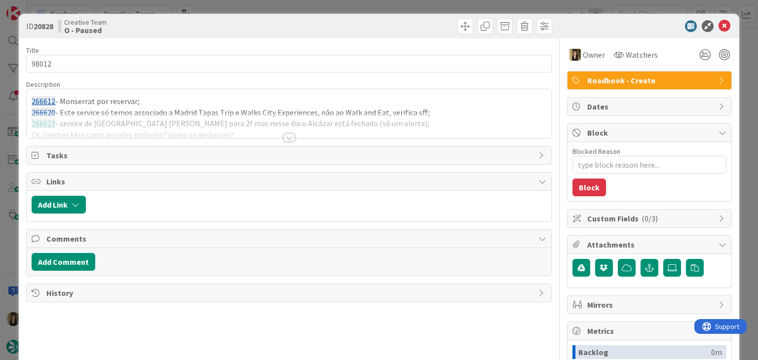
click at [261, 120] on div at bounding box center [289, 125] width 524 height 25
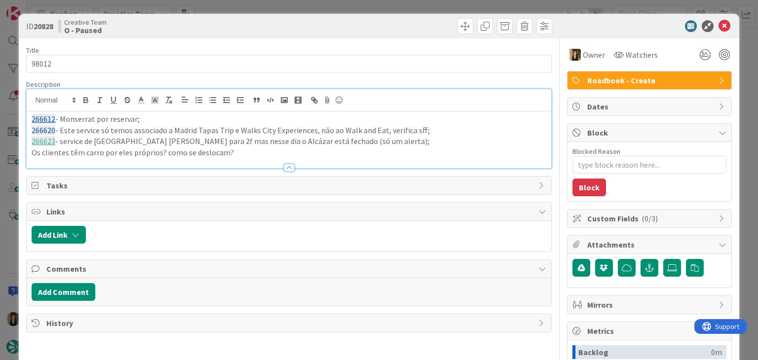
click at [238, 151] on p "Os clientes têm carro por eles próprios? como se deslocam?" at bounding box center [289, 152] width 514 height 11
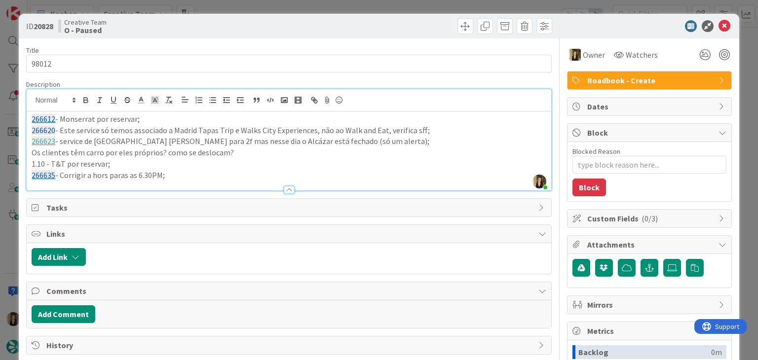
drag, startPoint x: 106, startPoint y: 172, endPoint x: 119, endPoint y: 167, distance: 13.7
click at [106, 172] on p "266635 - Corrigir a hors paras as 6.30PM;" at bounding box center [289, 175] width 514 height 11
type textarea "x"
click at [242, 20] on div "Creative Team O - Paused" at bounding box center [172, 26] width 228 height 16
click at [247, 6] on div "ID 20828 Creative Team O - Paused Title 5 / 128 98012 Description [PERSON_NAME]…" at bounding box center [379, 180] width 758 height 360
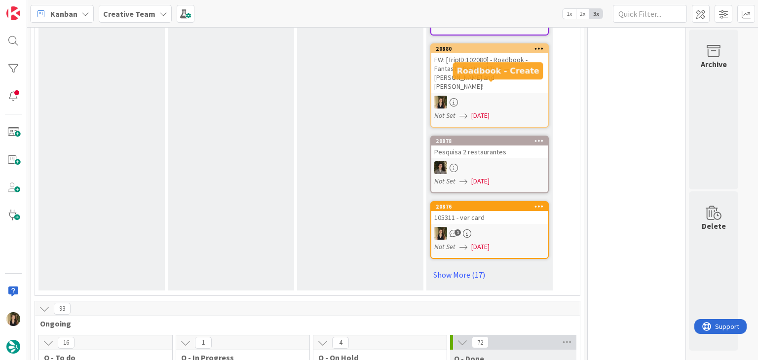
scroll to position [623, 0]
